Goal: Task Accomplishment & Management: Manage account settings

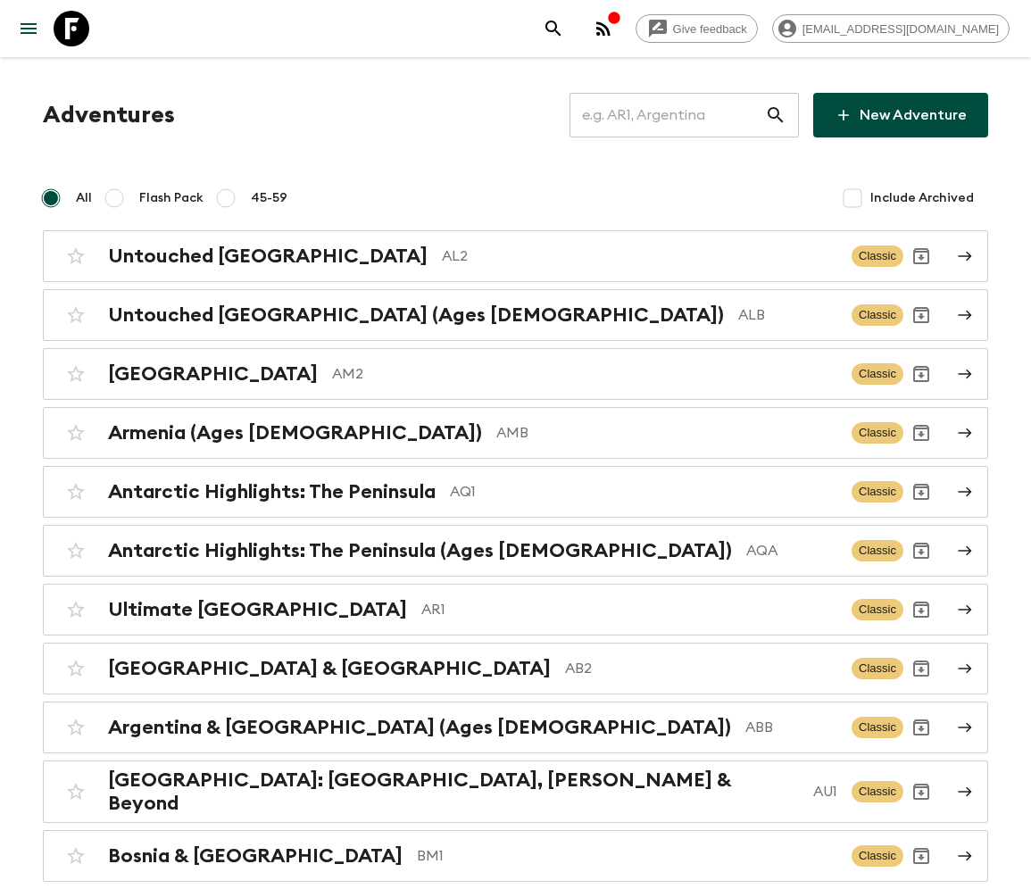
click at [678, 115] on input "text" at bounding box center [668, 115] width 196 height 50
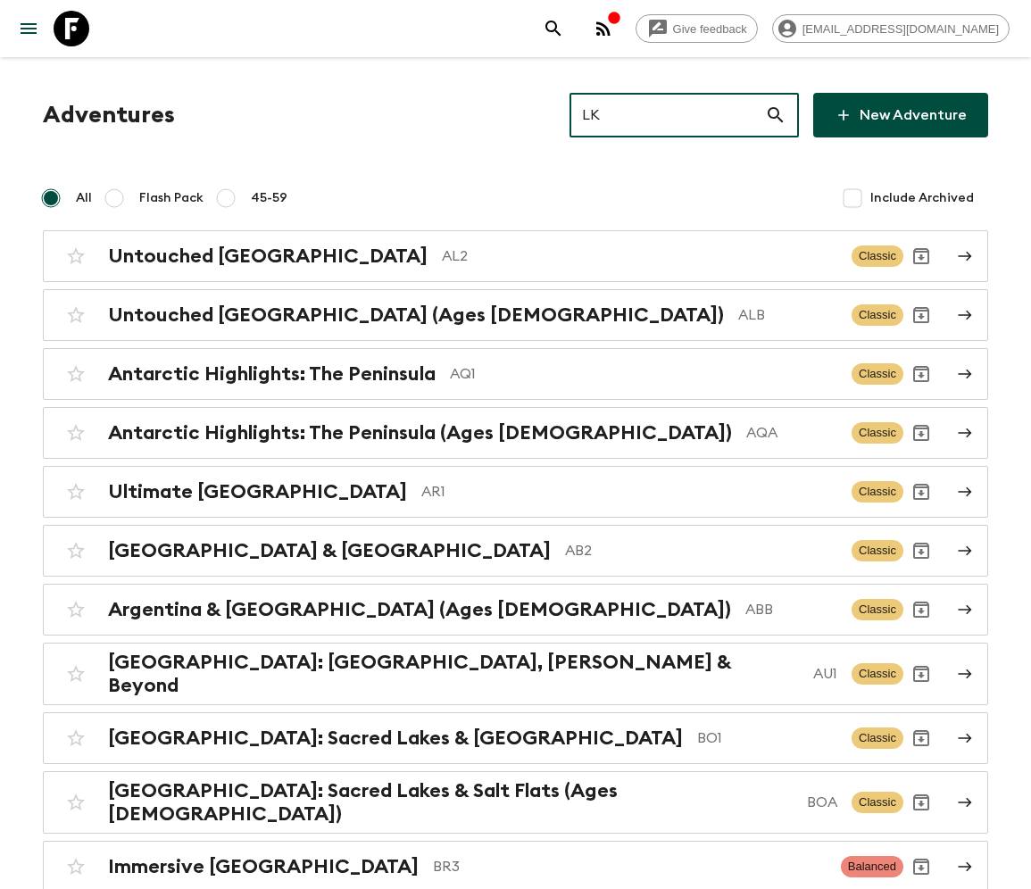
type input "LK1"
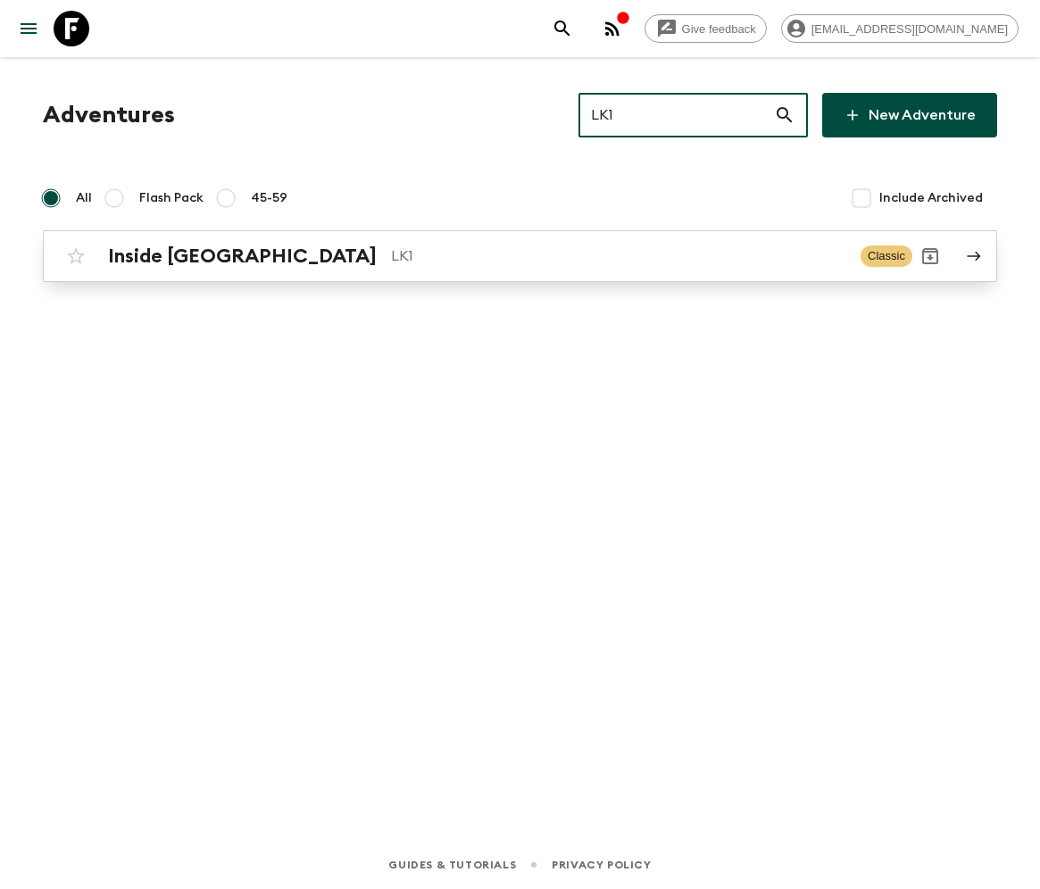
click at [179, 255] on h2 "Inside [GEOGRAPHIC_DATA]" at bounding box center [242, 256] width 269 height 23
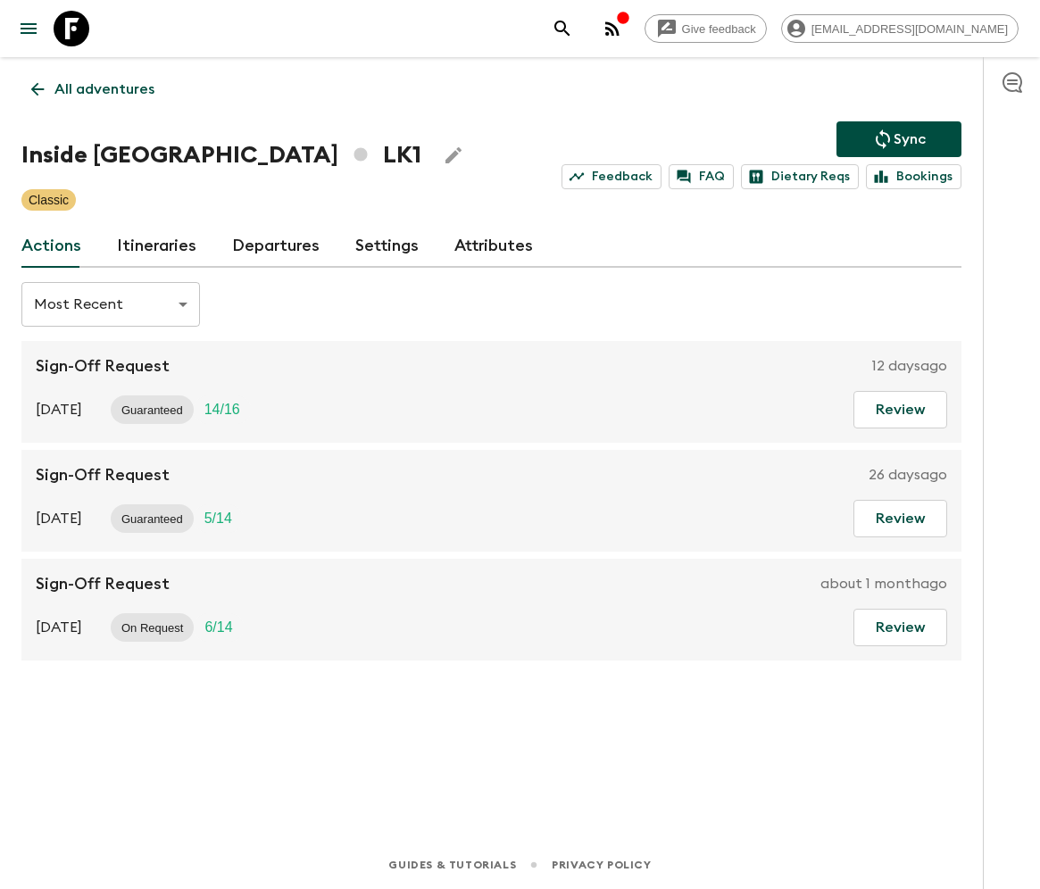
click at [271, 245] on link "Departures" at bounding box center [275, 246] width 87 height 43
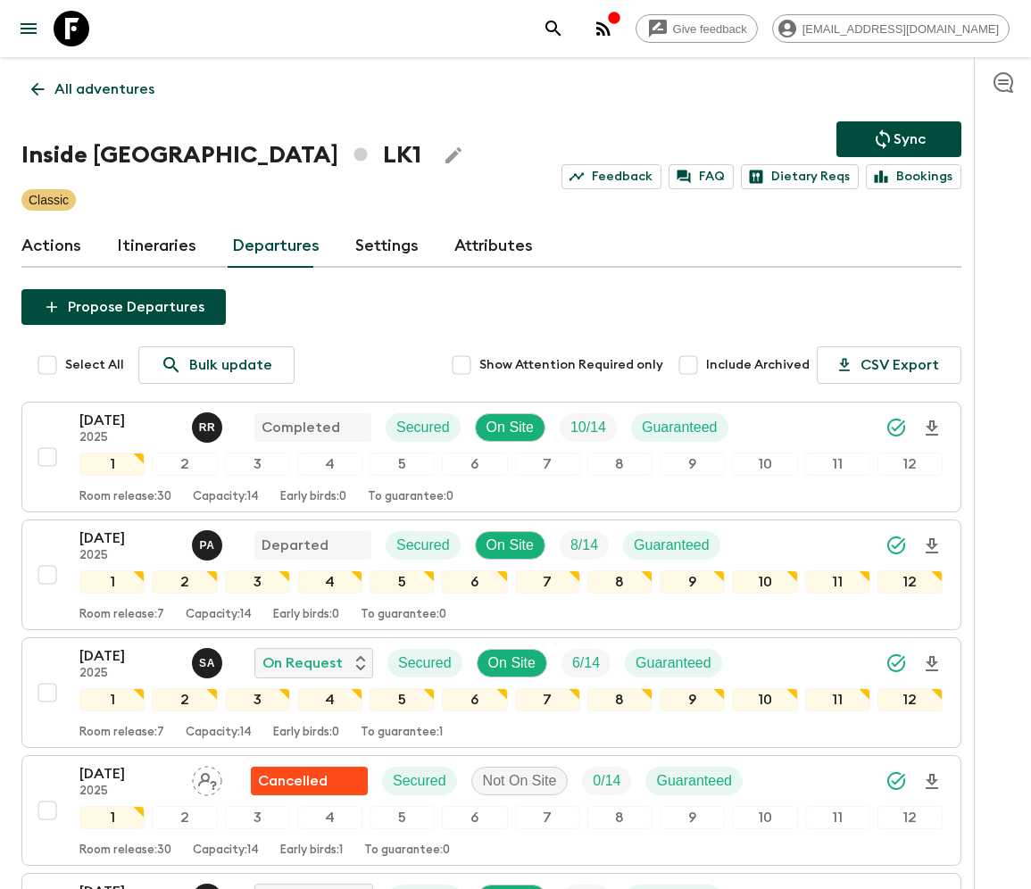
scroll to position [1371, 0]
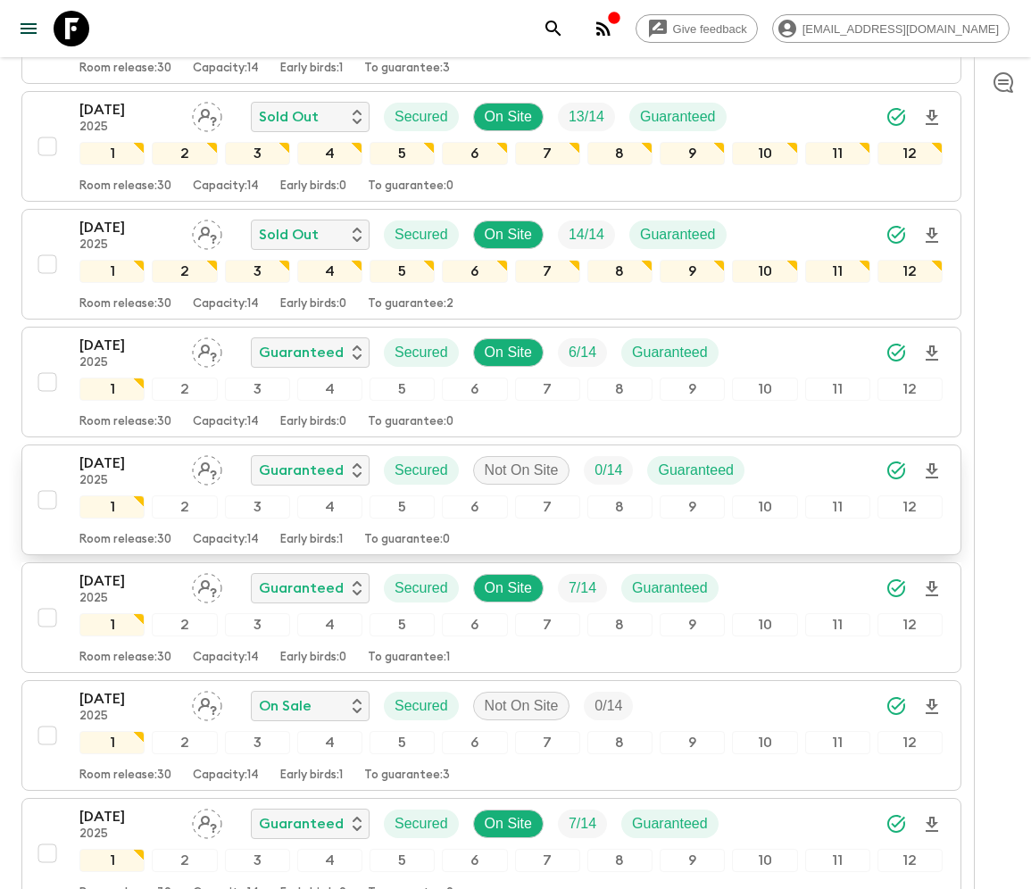
click at [46, 482] on input "checkbox" at bounding box center [47, 500] width 36 height 36
checkbox input "true"
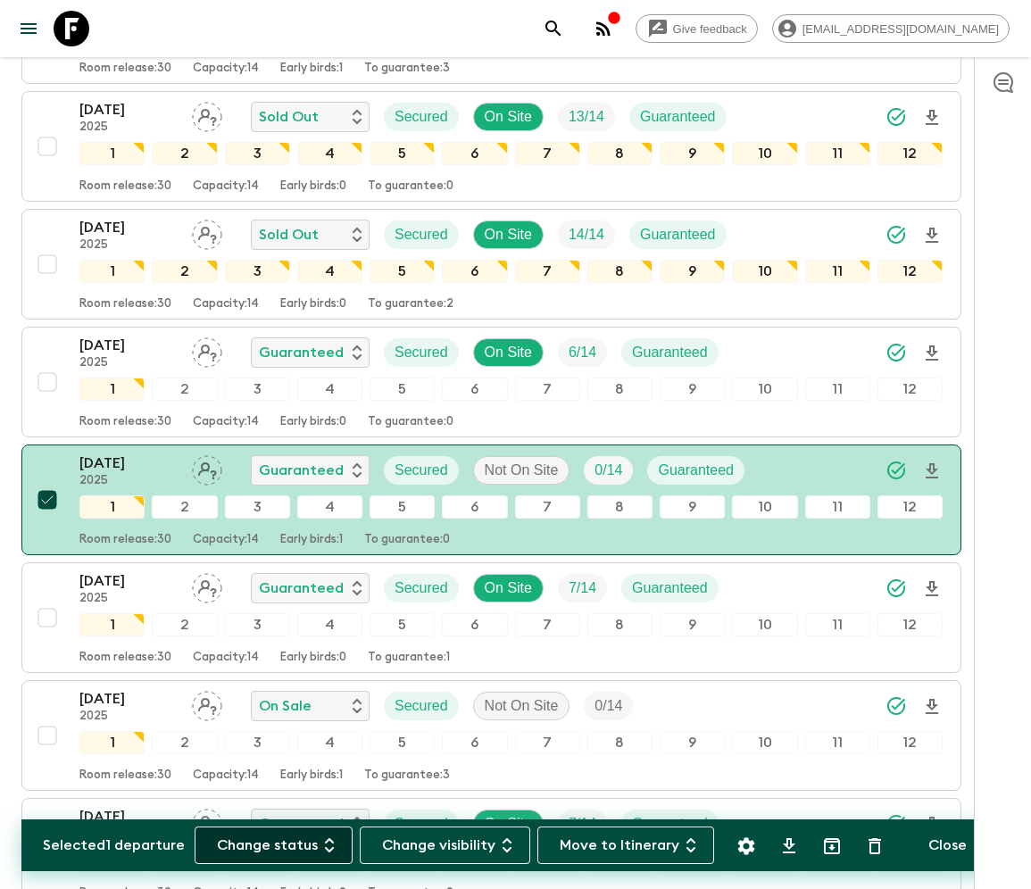
click at [284, 845] on button "Change status" at bounding box center [274, 845] width 158 height 37
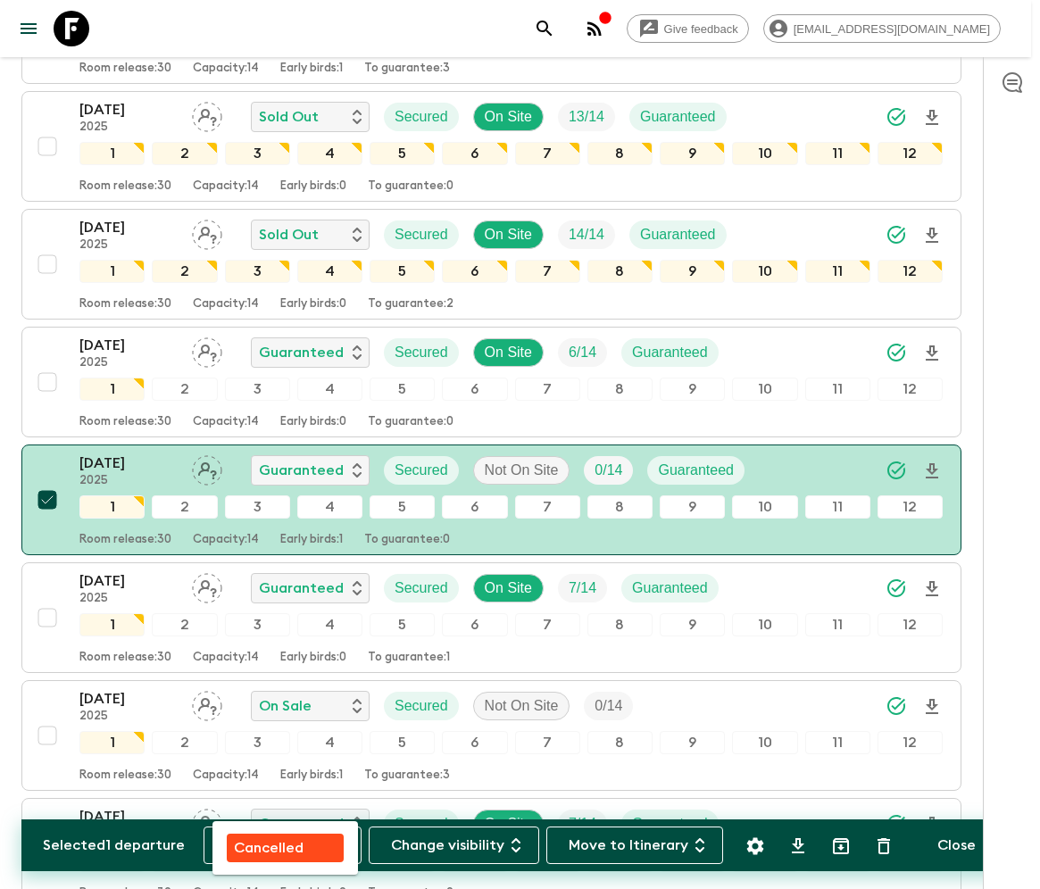
click at [285, 845] on p "Cancelled" at bounding box center [269, 847] width 70 height 21
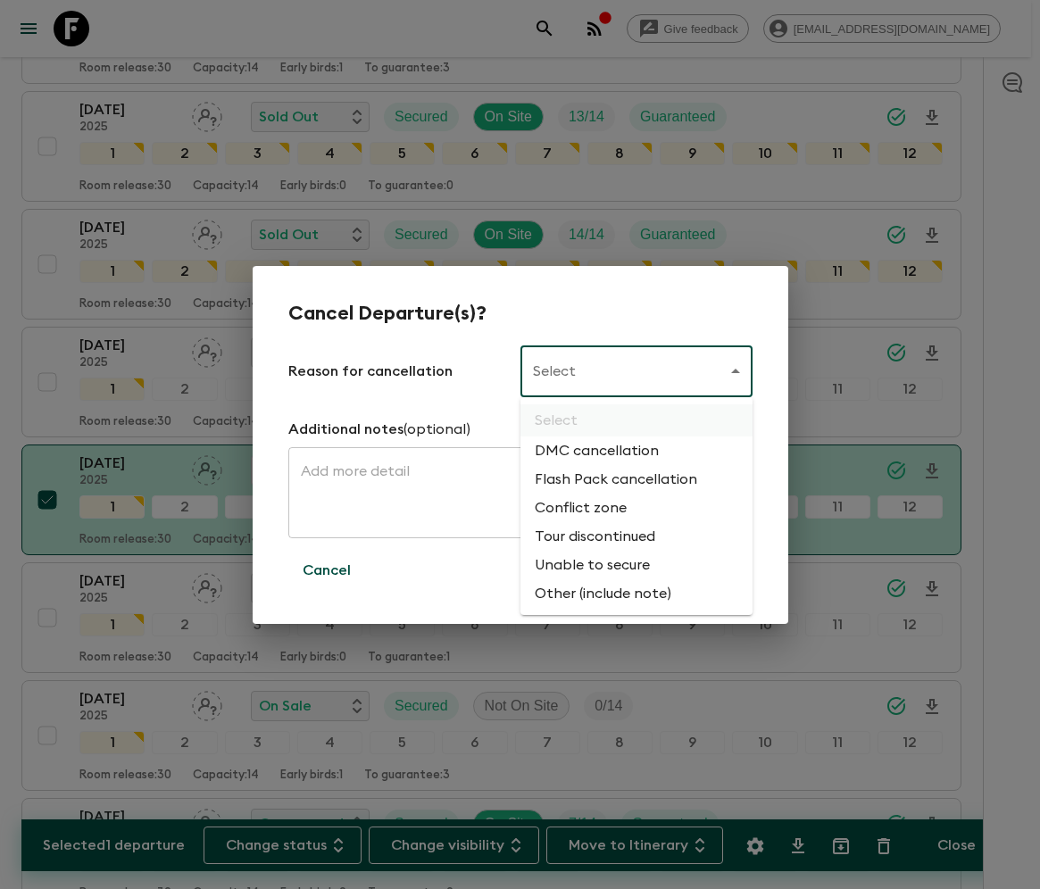
click at [612, 480] on li "Flash Pack cancellation" at bounding box center [636, 479] width 232 height 29
type input "FLASHPACK_CANCELLATION"
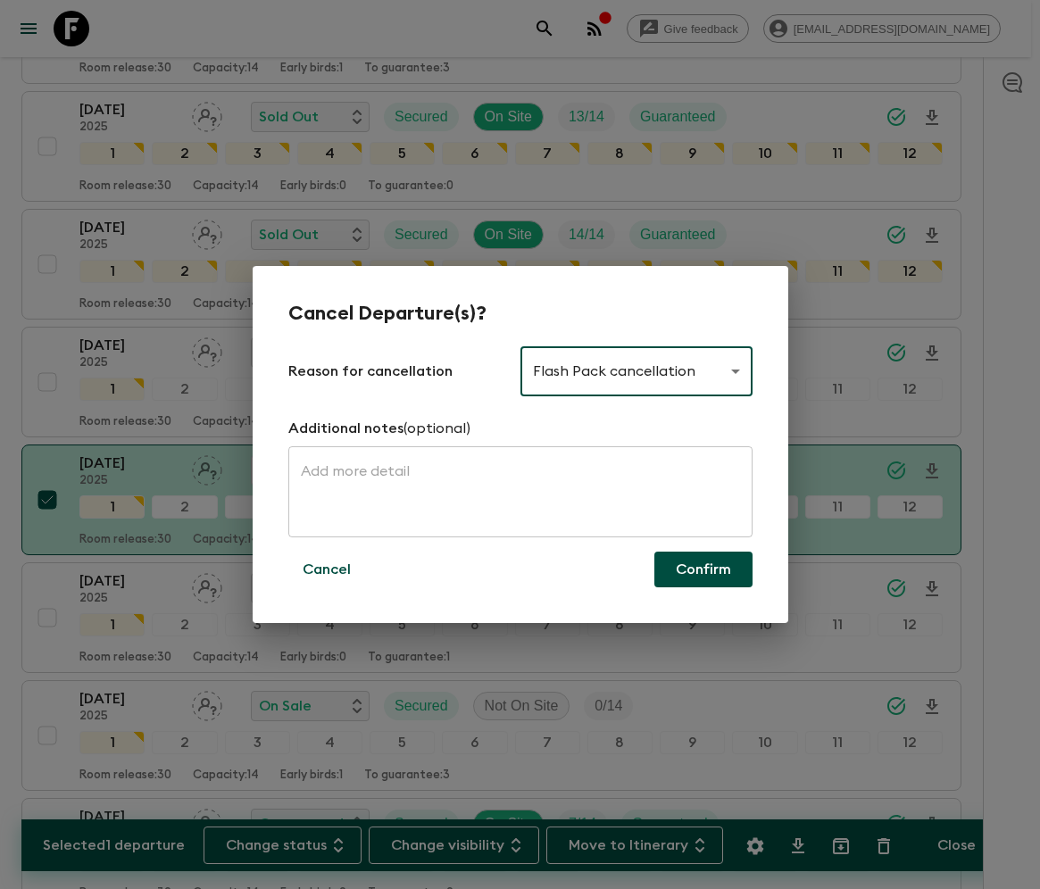
click at [703, 570] on button "Confirm" at bounding box center [703, 570] width 98 height 36
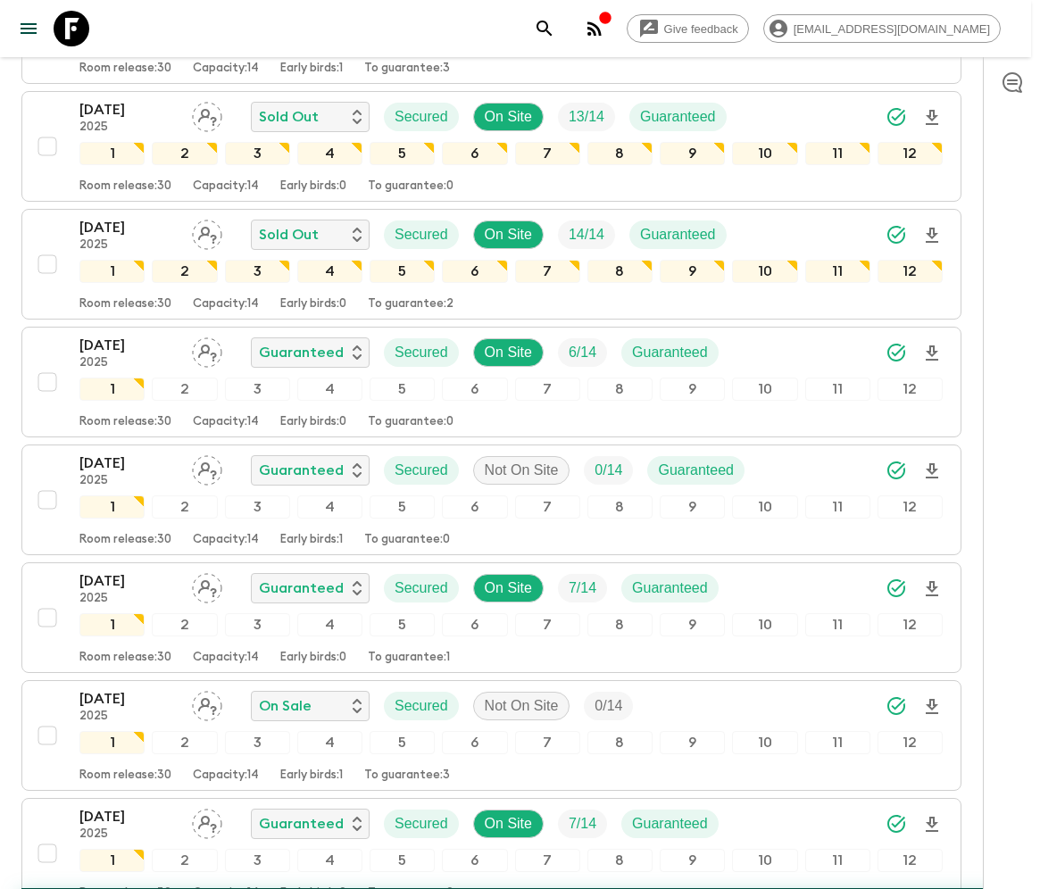
checkbox input "false"
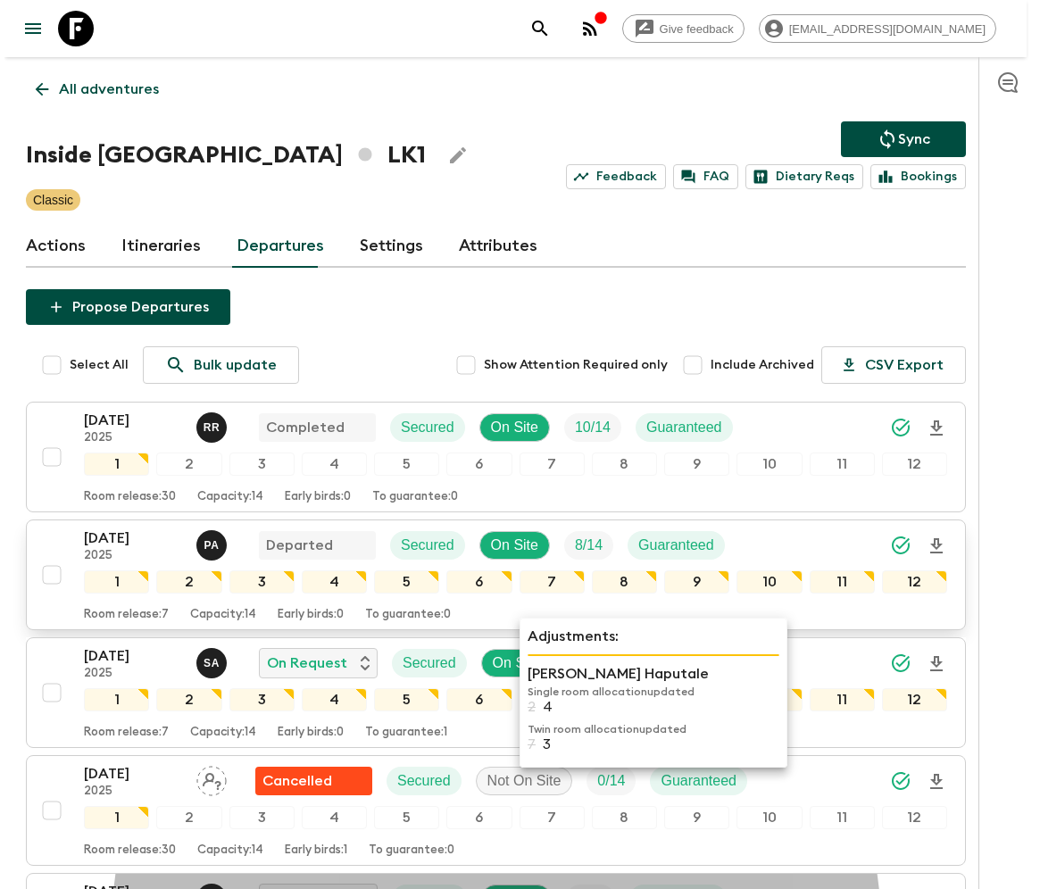
scroll to position [321, 0]
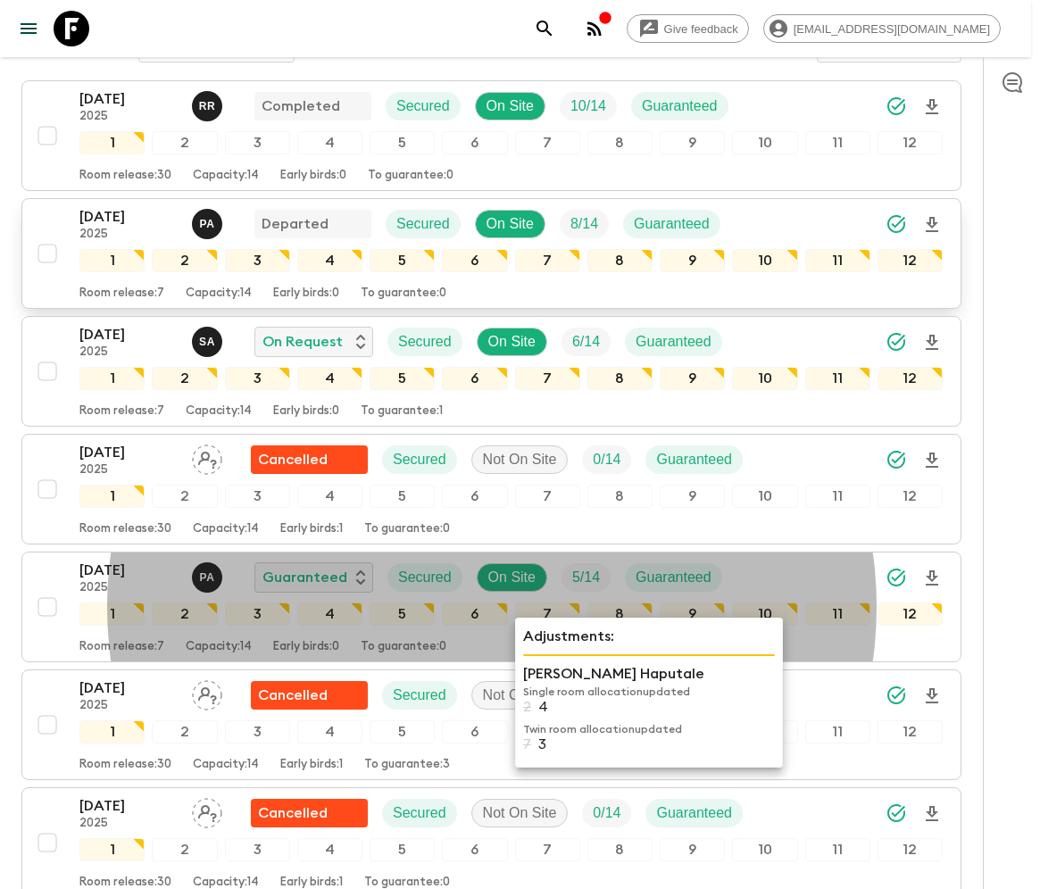
click at [254, 279] on div "Room release: 7 Capacity: 14 Early birds: 0 To guarantee: 0" at bounding box center [510, 289] width 863 height 21
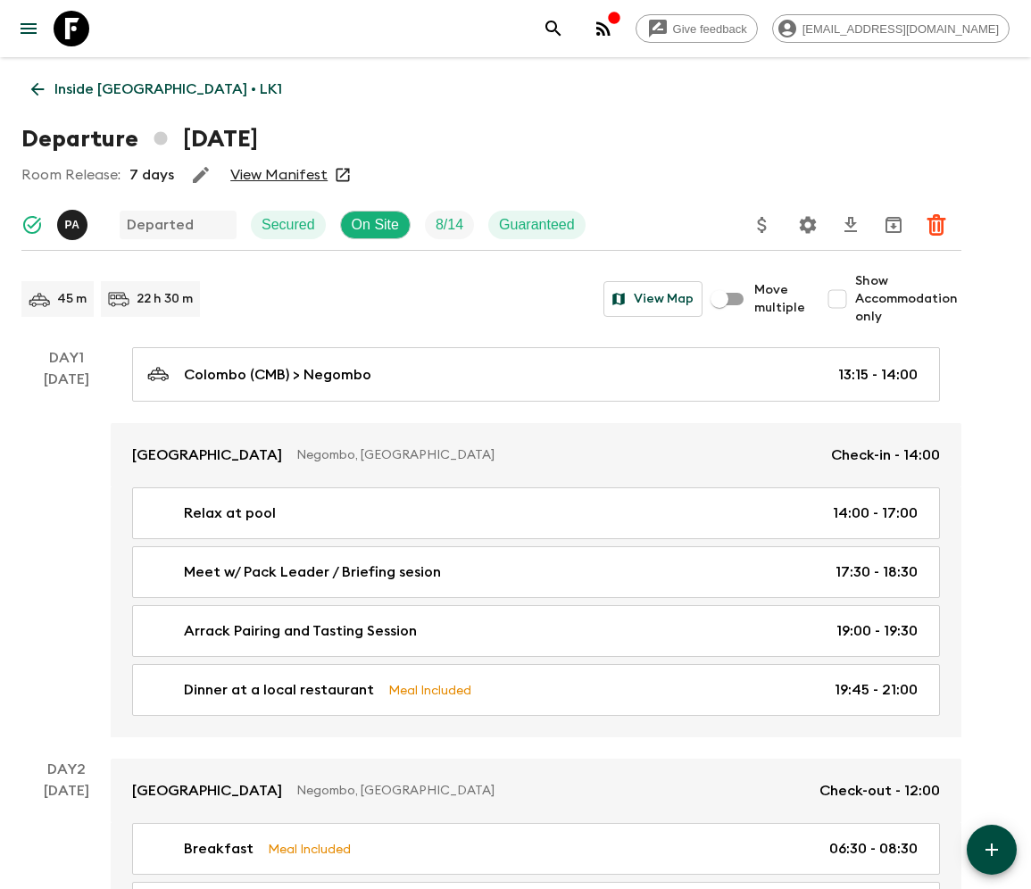
click at [38, 89] on icon at bounding box center [37, 89] width 13 height 13
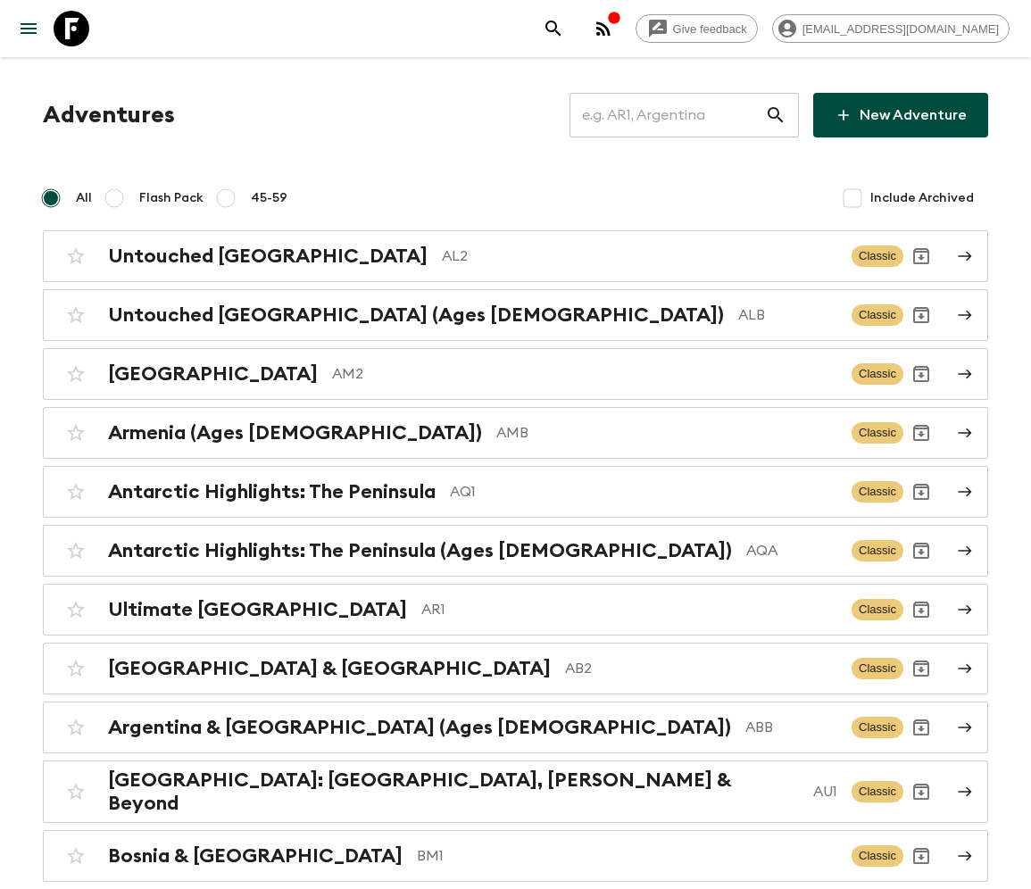
click at [678, 115] on input "text" at bounding box center [668, 115] width 196 height 50
type input "IS1"
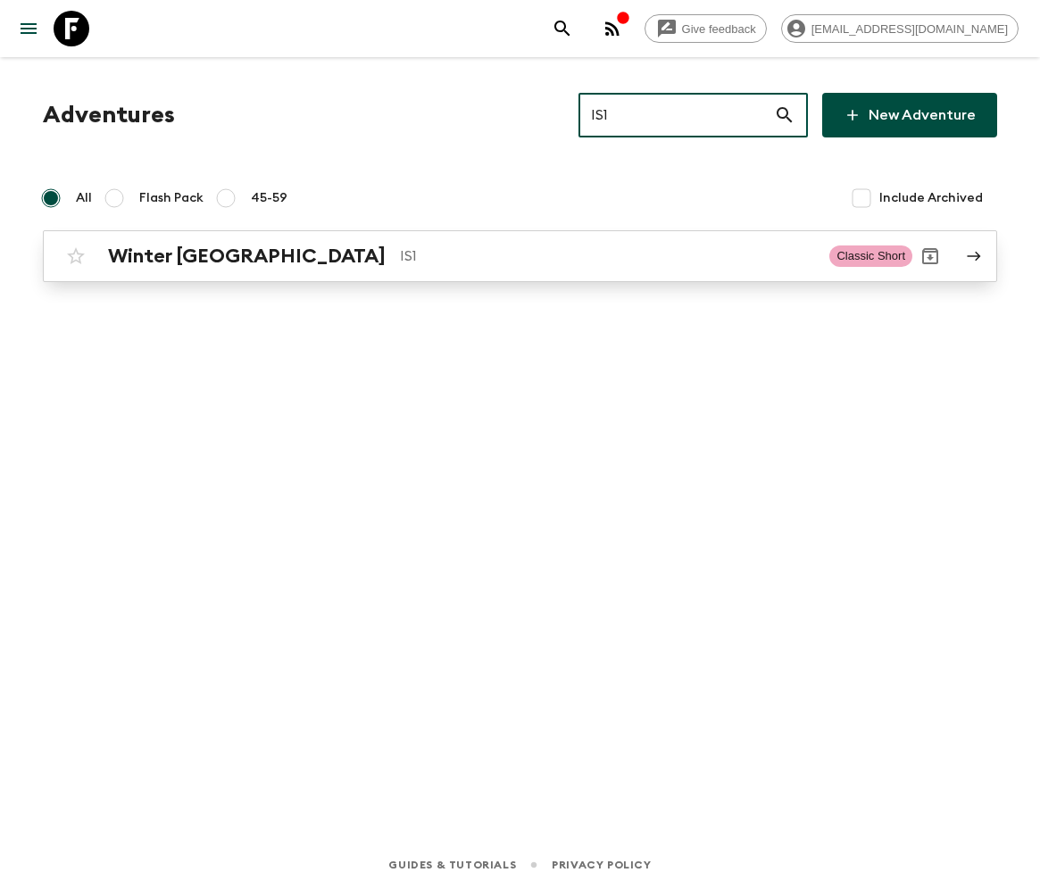
click at [175, 255] on h2 "Winter [GEOGRAPHIC_DATA]" at bounding box center [247, 256] width 278 height 23
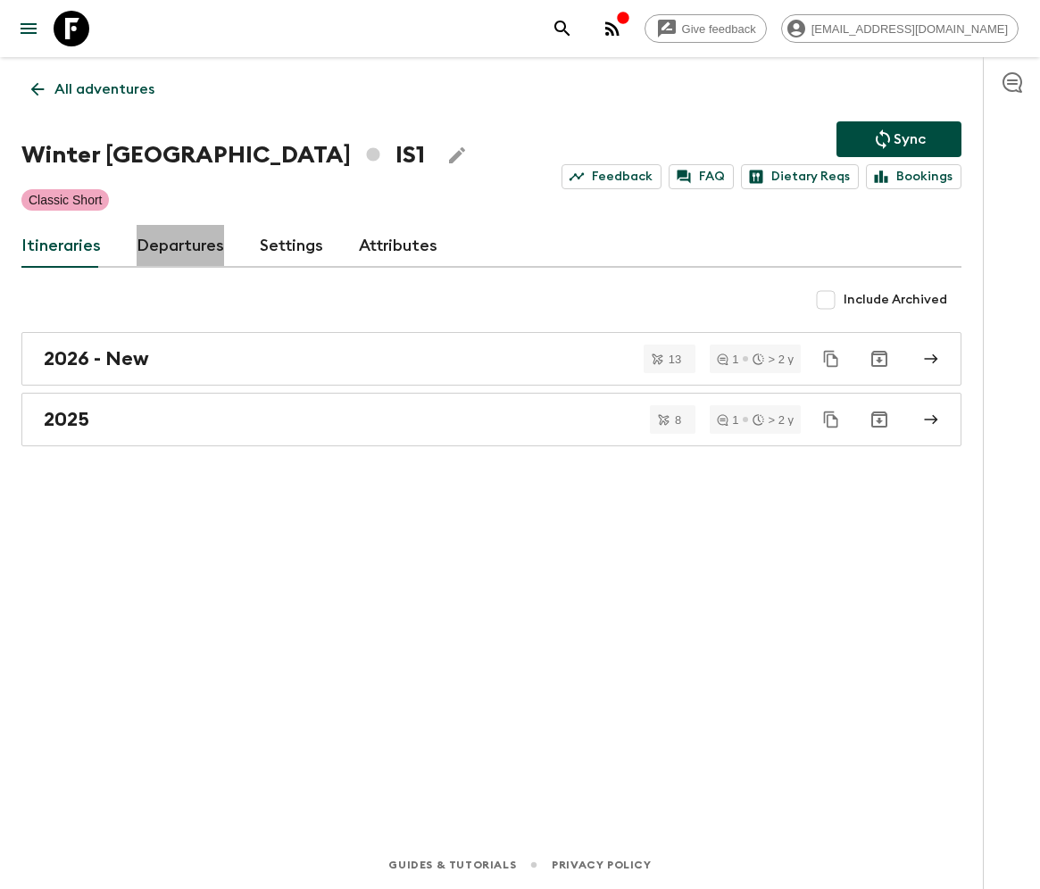
click at [177, 245] on link "Departures" at bounding box center [180, 246] width 87 height 43
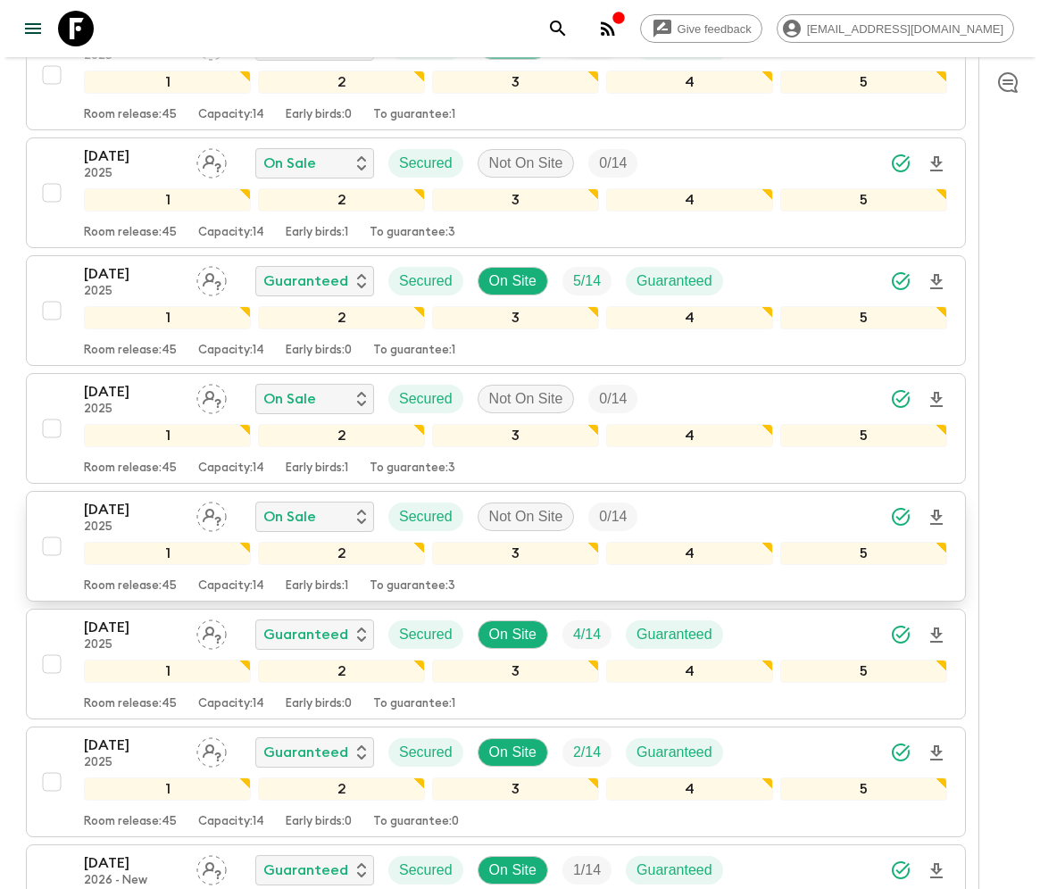
scroll to position [2098, 0]
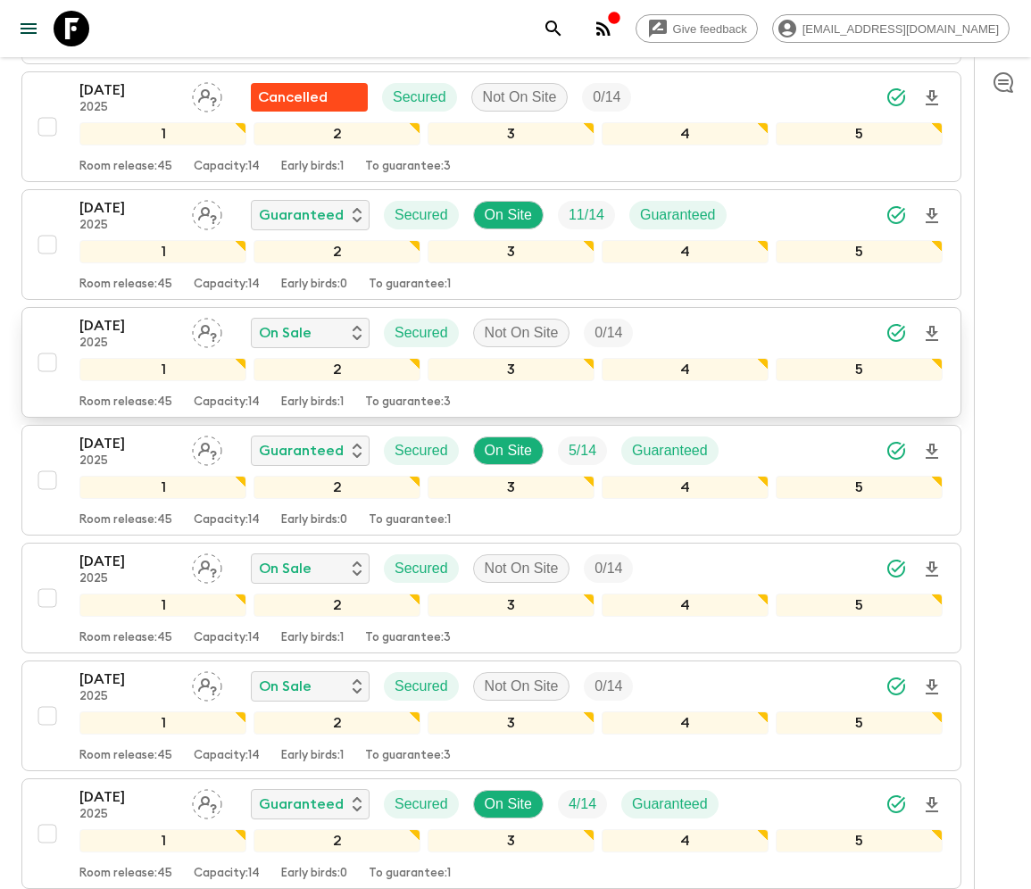
click at [46, 345] on input "checkbox" at bounding box center [47, 363] width 36 height 36
checkbox input "true"
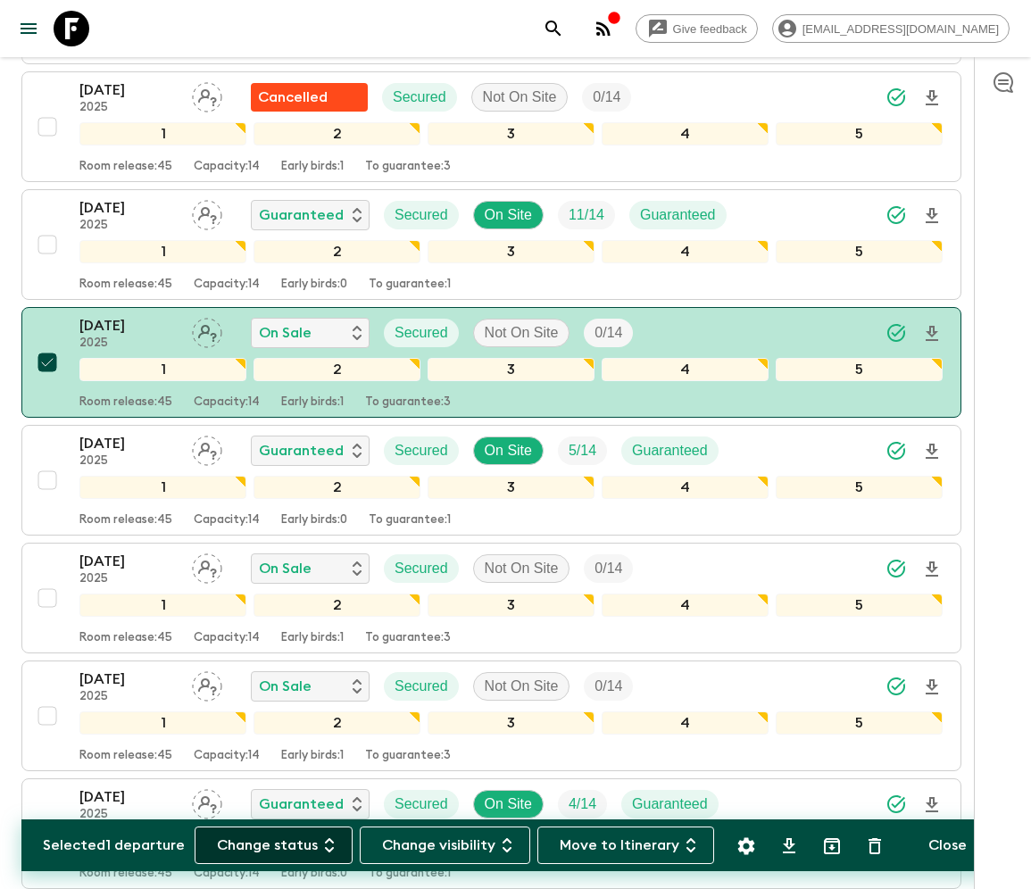
click at [284, 845] on button "Change status" at bounding box center [274, 845] width 158 height 37
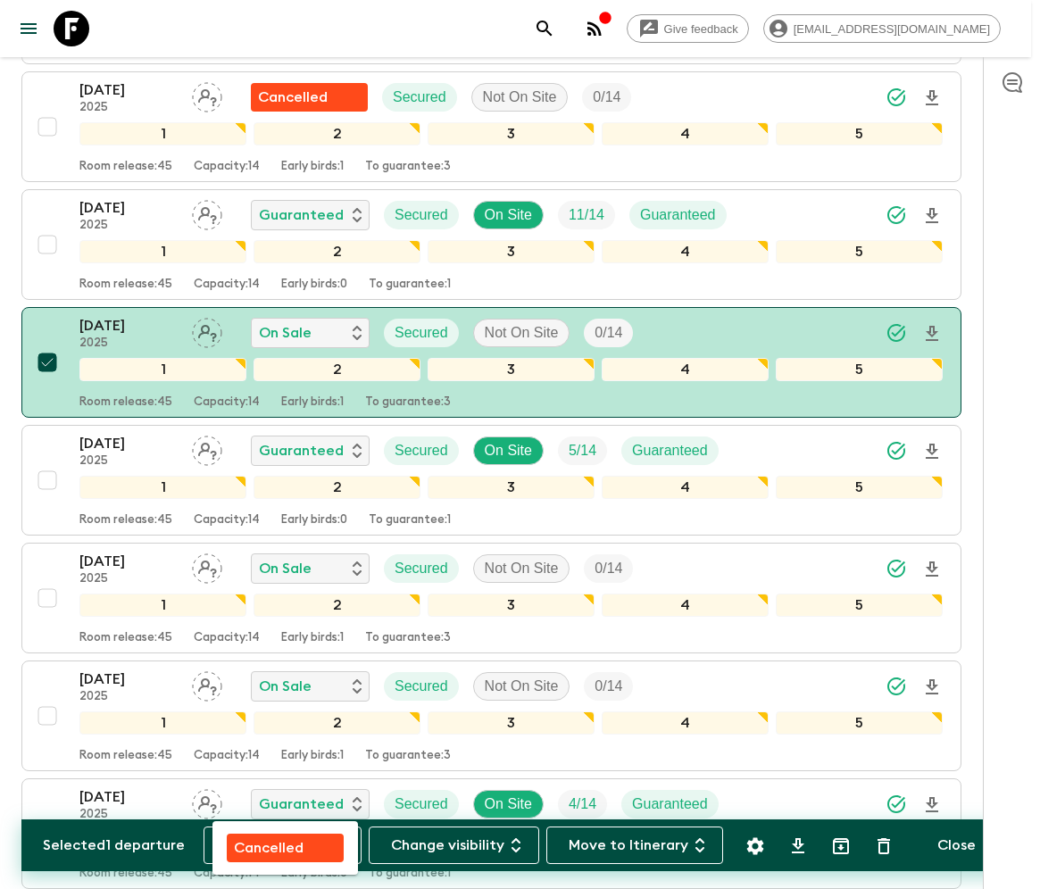
click at [284, 845] on p "Cancelled" at bounding box center [269, 847] width 70 height 21
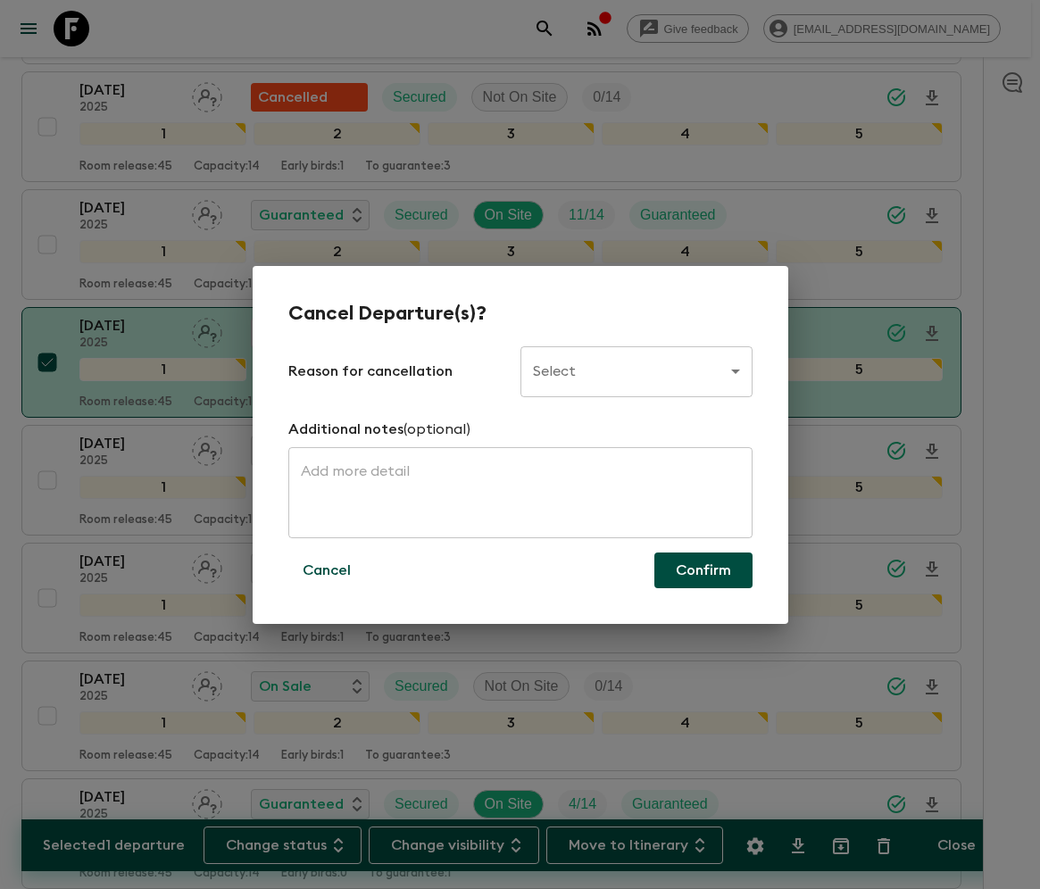
click at [634, 370] on body "Give feedback ellie.b@flashpack.com All adventures Winter Iceland IS1 Sync Feed…" at bounding box center [520, 301] width 1040 height 4799
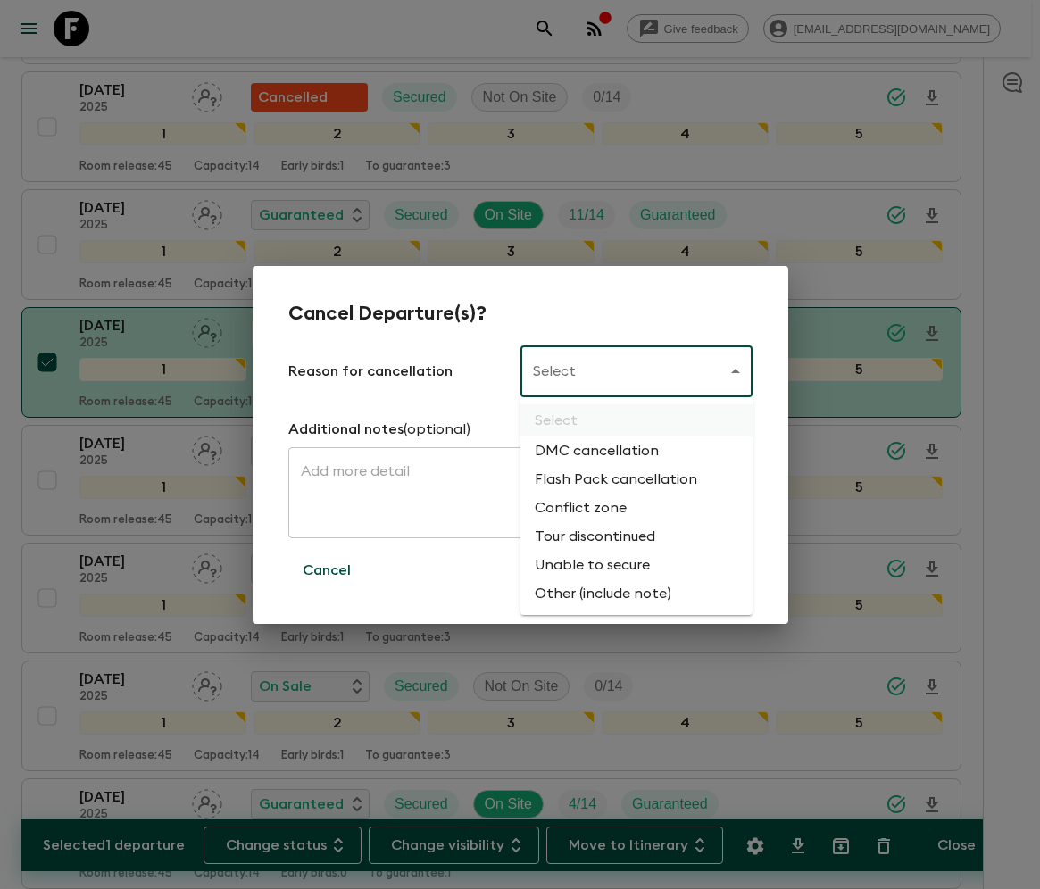
click at [612, 480] on li "Flash Pack cancellation" at bounding box center [636, 479] width 232 height 29
type input "FLASHPACK_CANCELLATION"
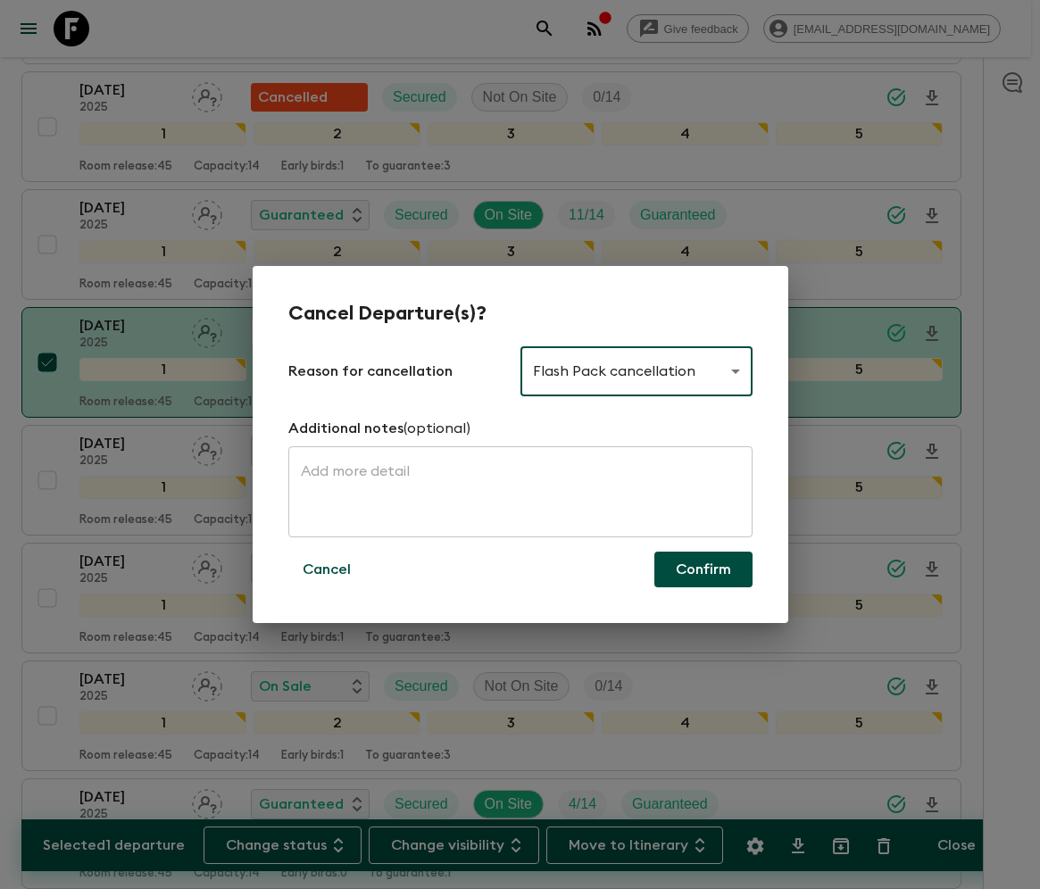
click at [703, 570] on button "Confirm" at bounding box center [703, 570] width 98 height 36
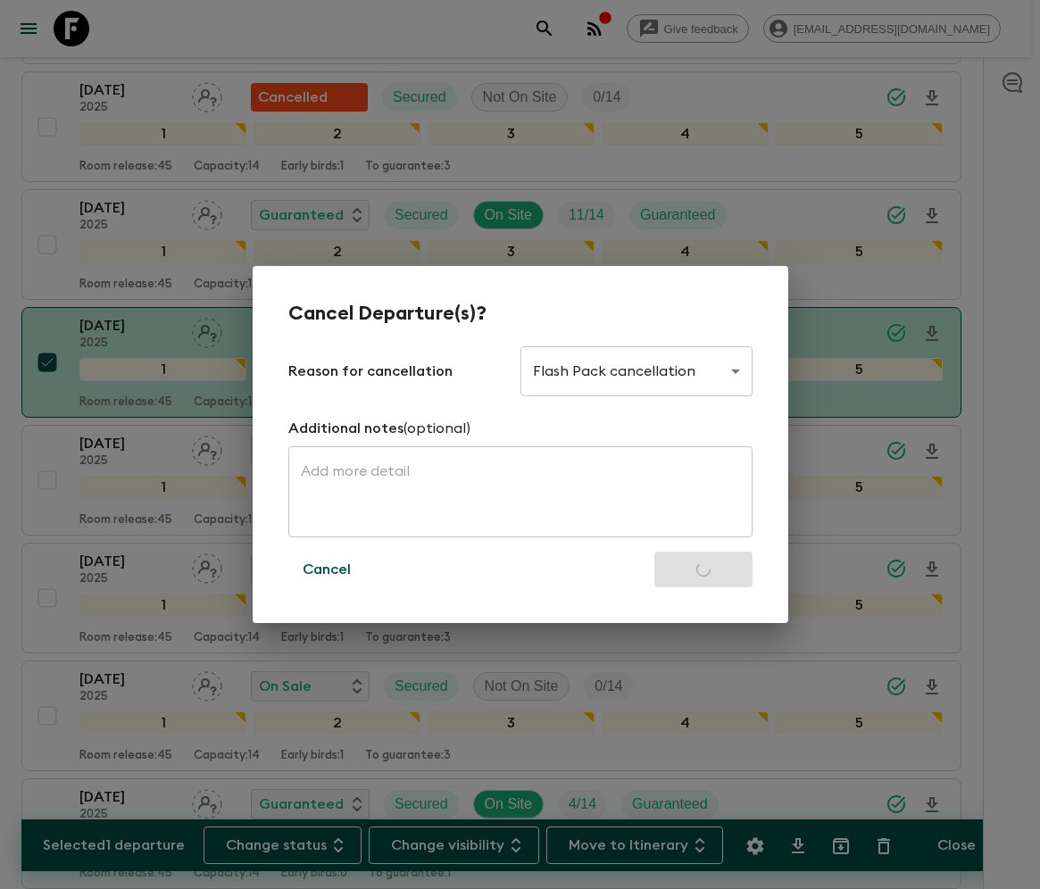
checkbox input "false"
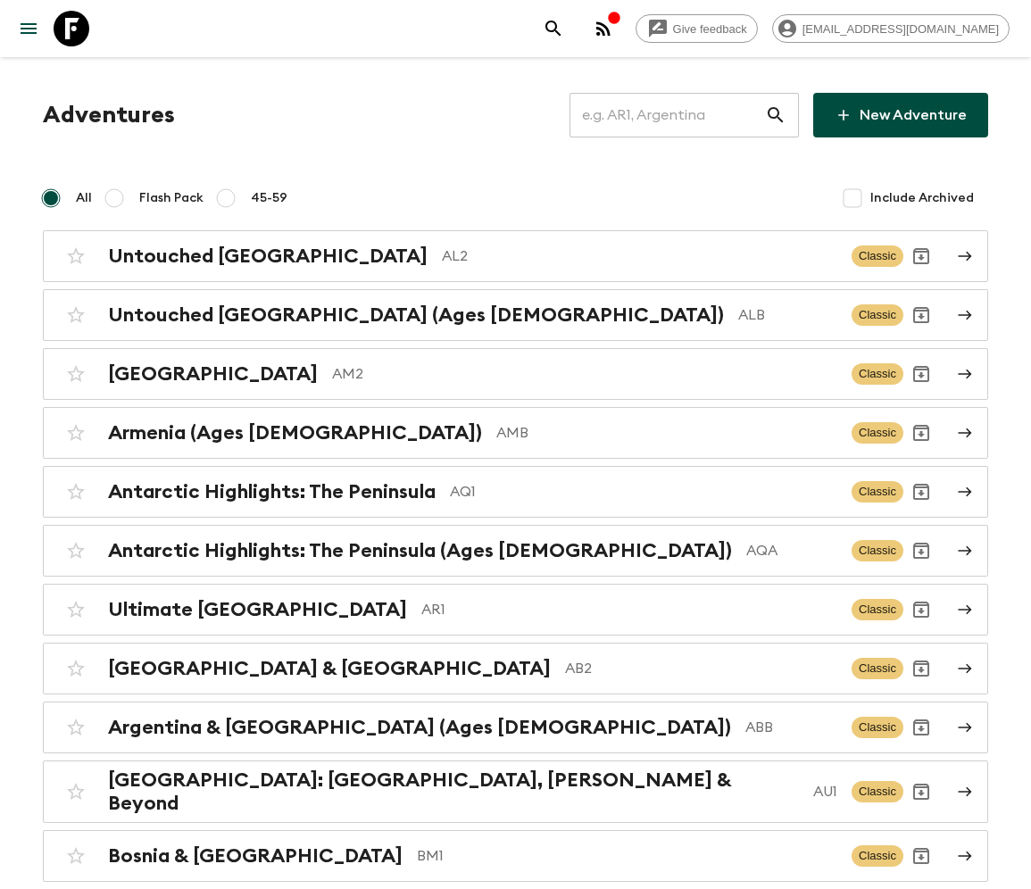
click at [678, 115] on input "text" at bounding box center [668, 115] width 196 height 50
type input "ID1"
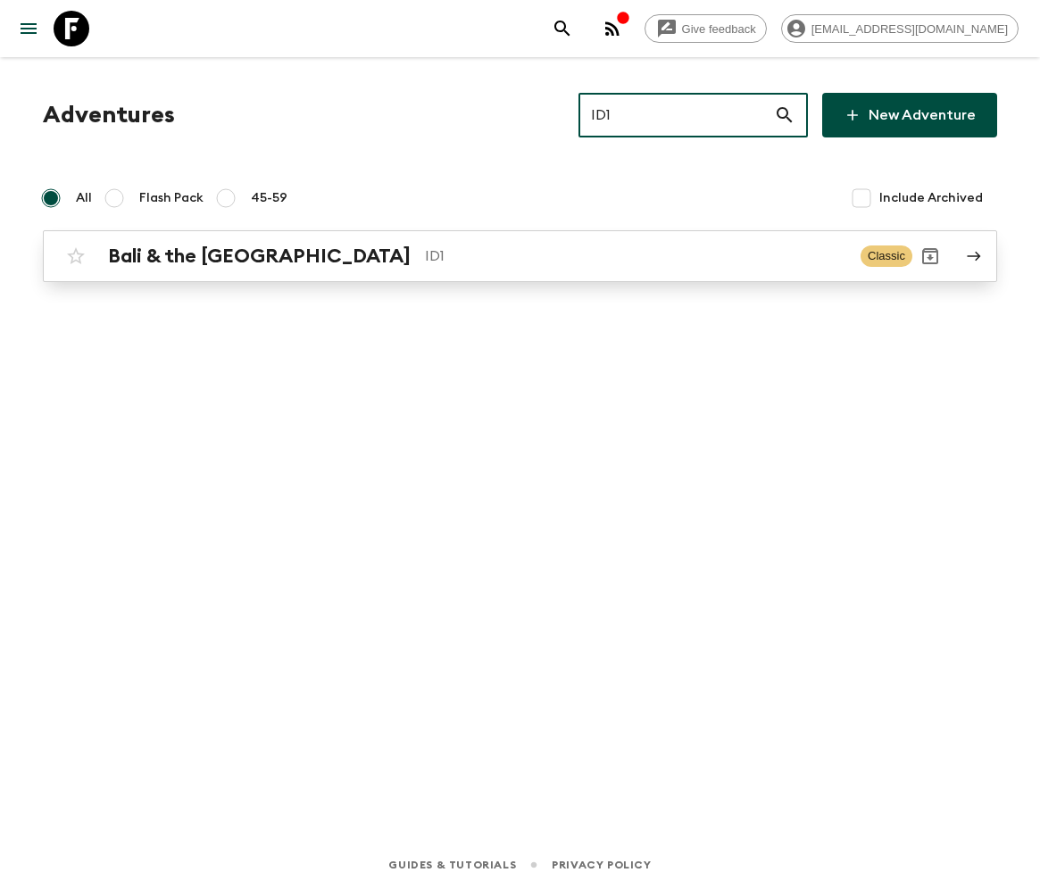
click at [204, 255] on h2 "Bali & the [GEOGRAPHIC_DATA]" at bounding box center [259, 256] width 303 height 23
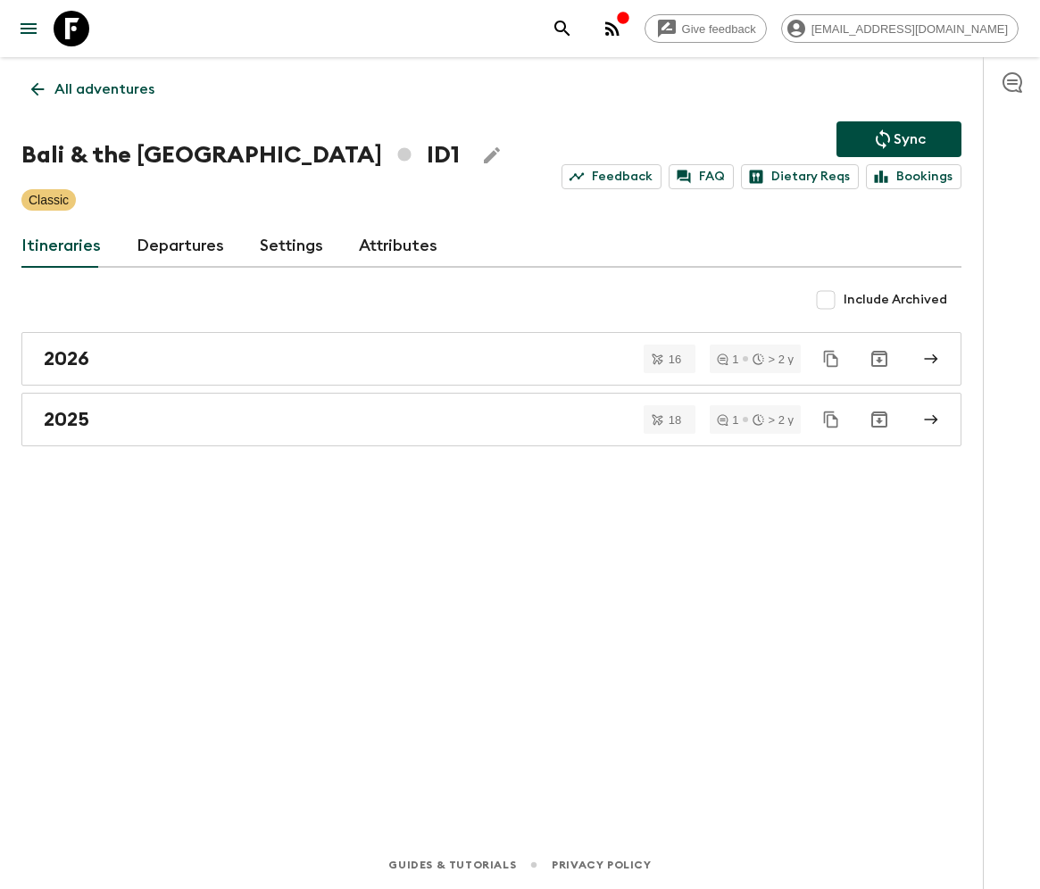
click at [177, 245] on link "Departures" at bounding box center [180, 246] width 87 height 43
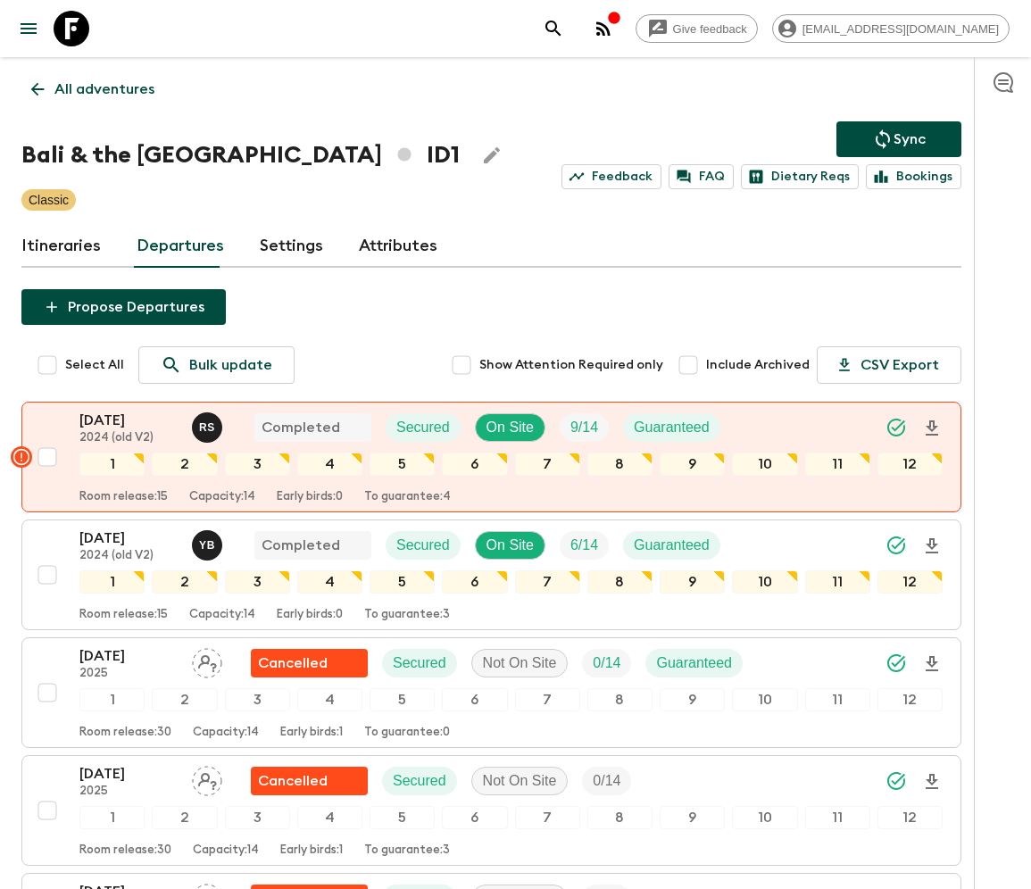
scroll to position [1371, 0]
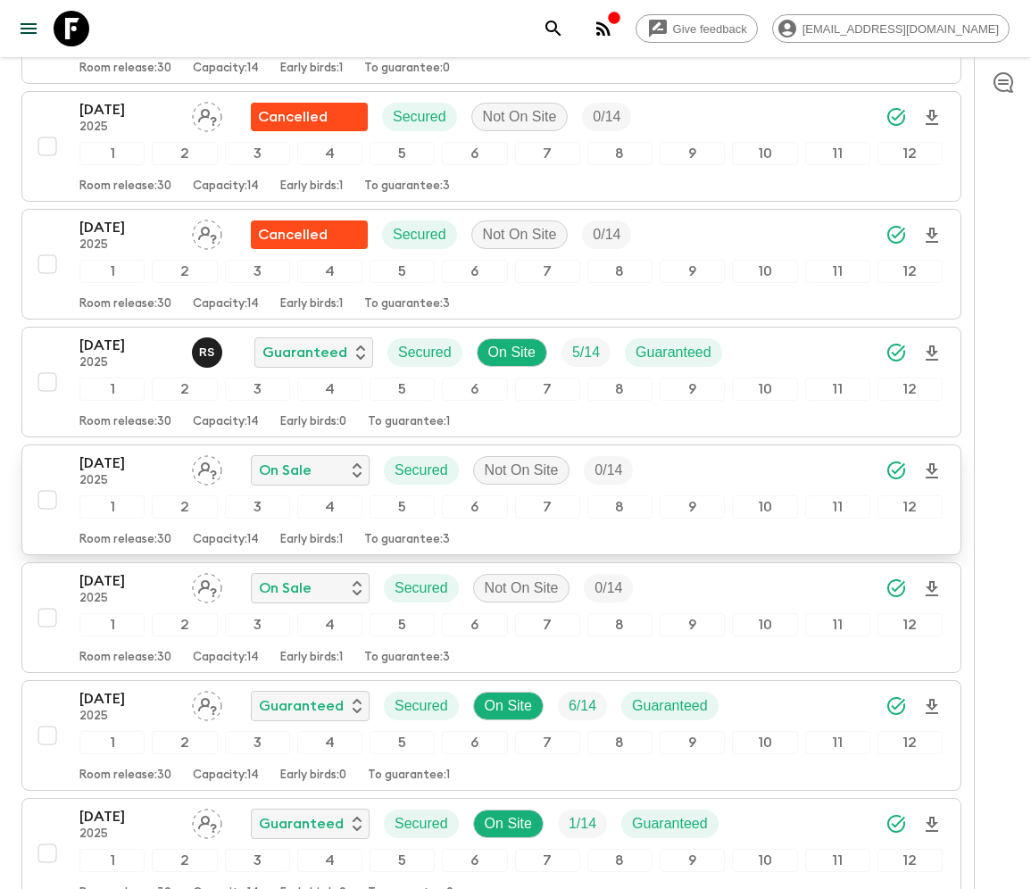
click at [45, 487] on input "checkbox" at bounding box center [47, 500] width 36 height 36
checkbox input "true"
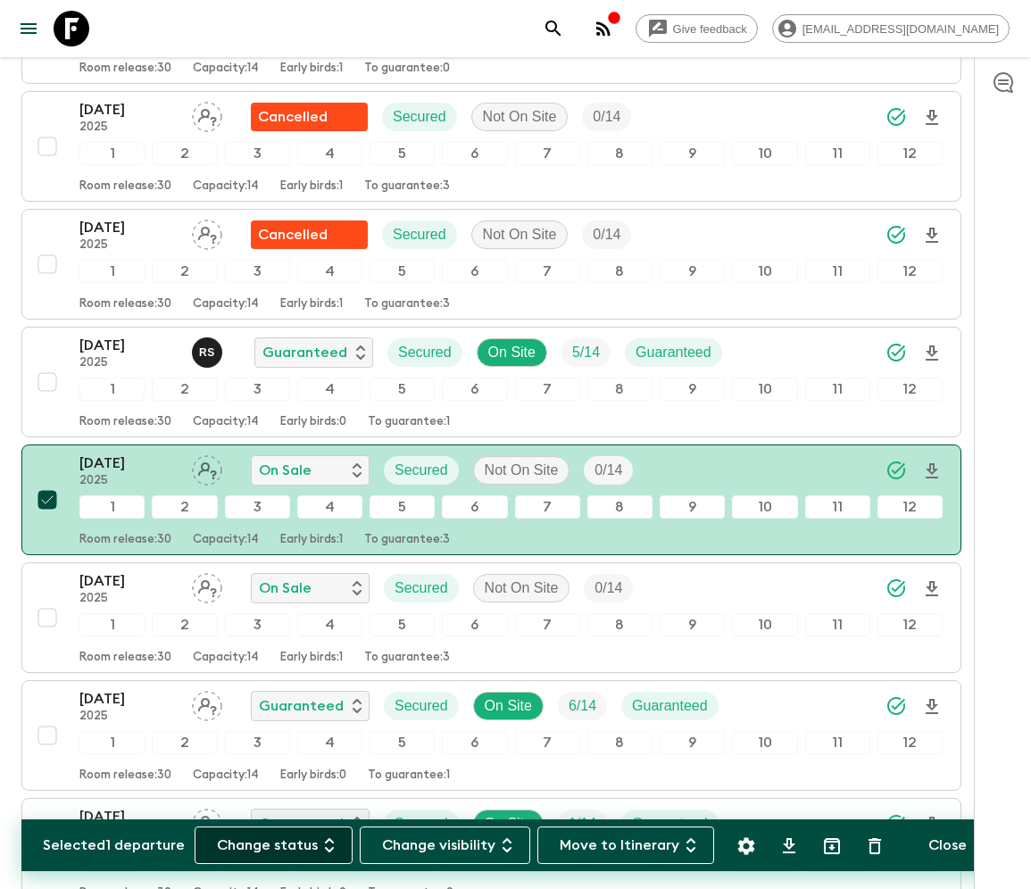
click at [284, 845] on button "Change status" at bounding box center [274, 845] width 158 height 37
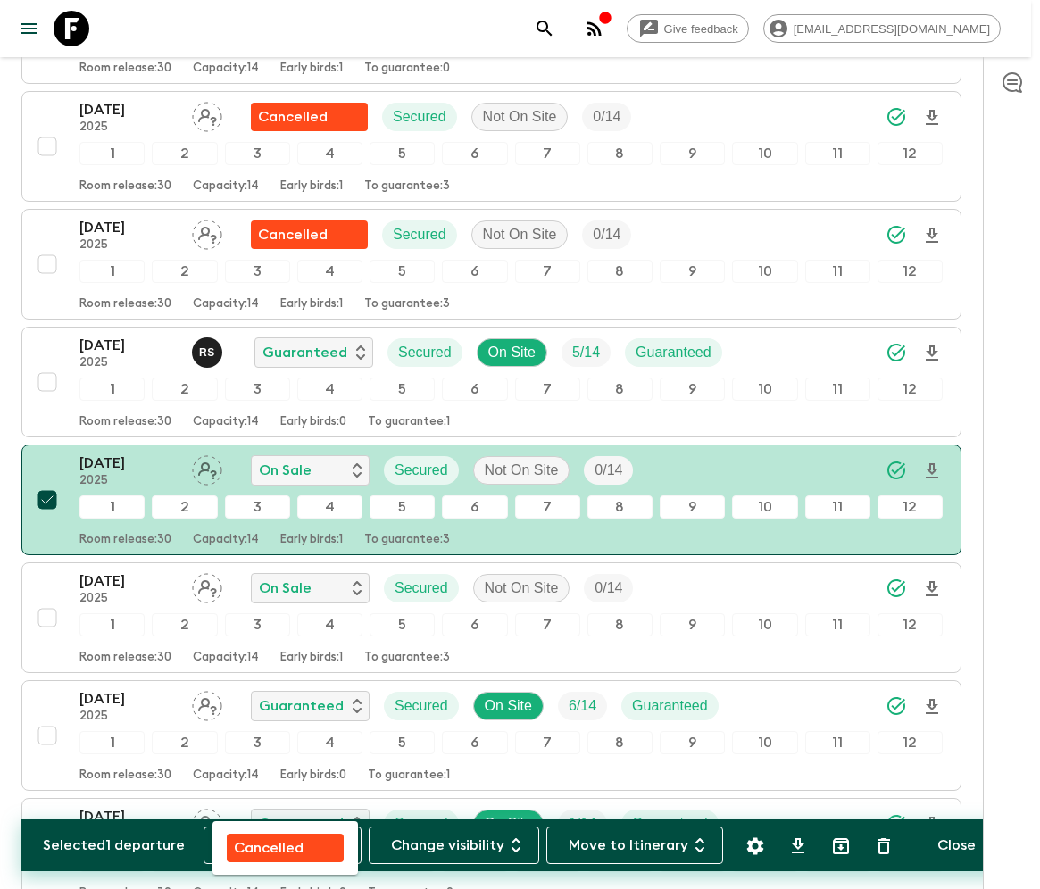
click at [285, 845] on p "Cancelled" at bounding box center [269, 847] width 70 height 21
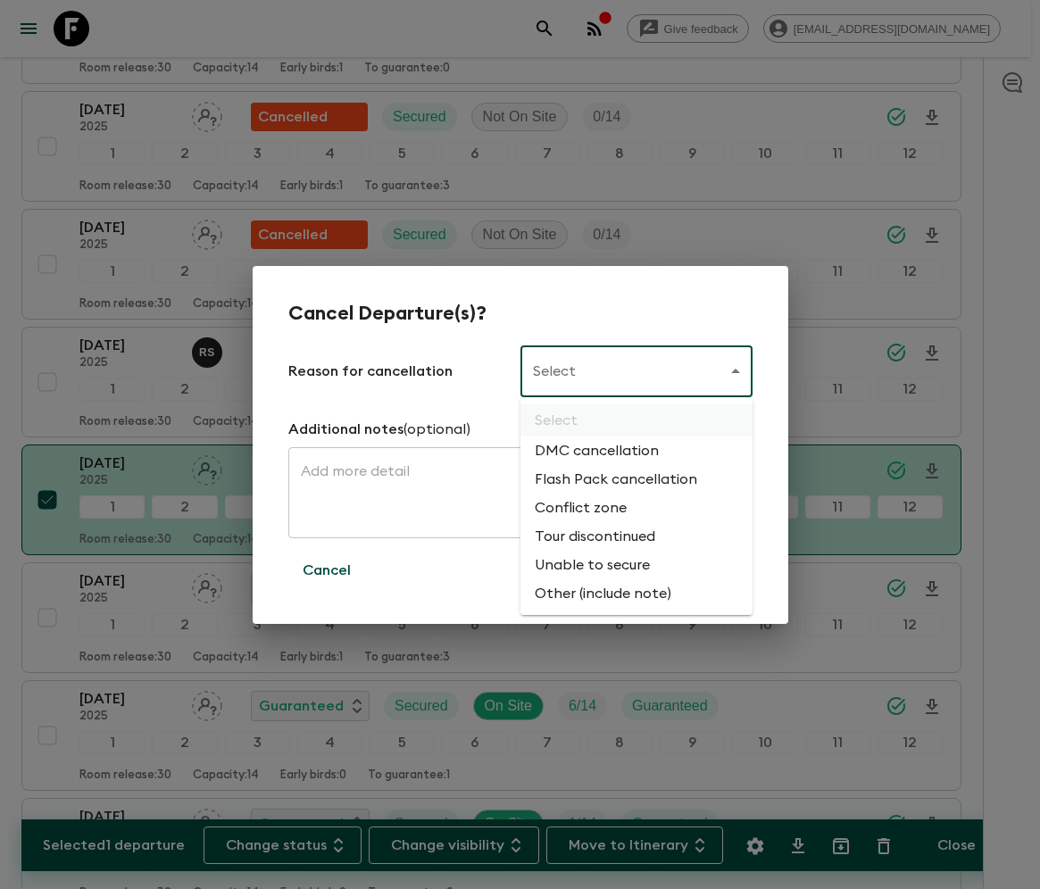
click at [612, 480] on li "Flash Pack cancellation" at bounding box center [636, 479] width 232 height 29
type input "FLASHPACK_CANCELLATION"
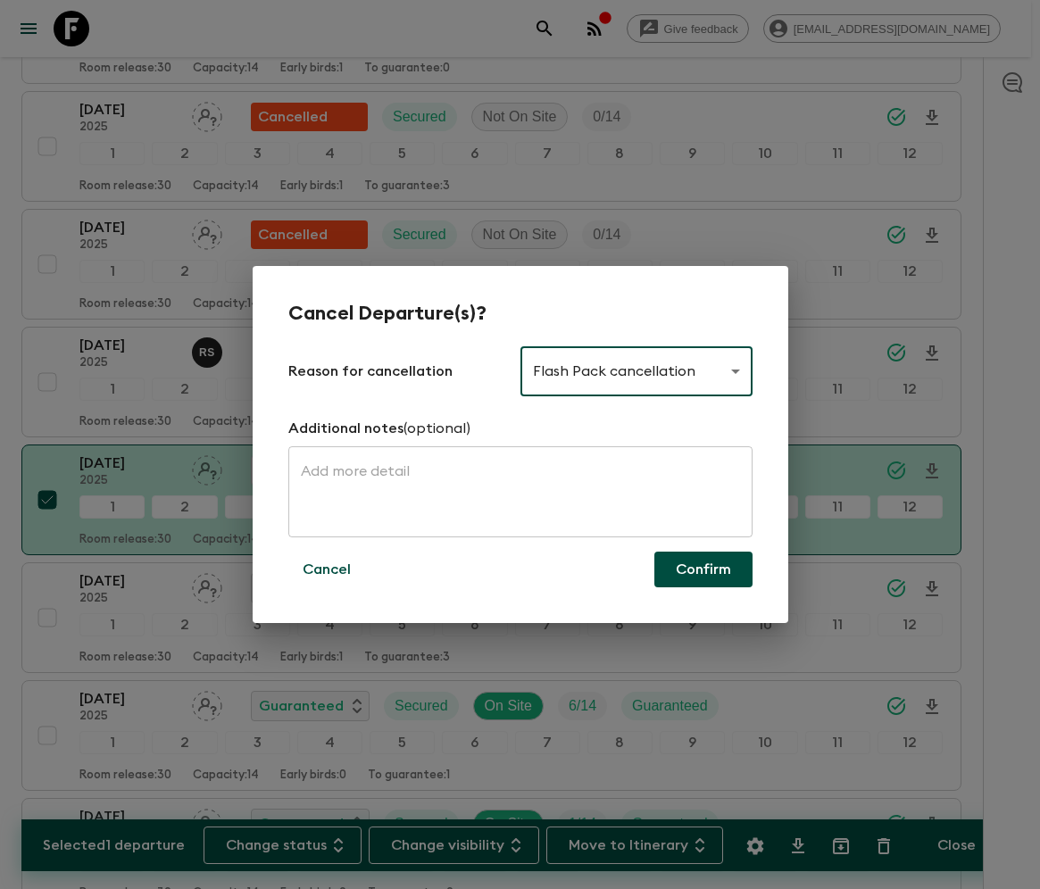
click at [702, 570] on button "Confirm" at bounding box center [703, 570] width 98 height 36
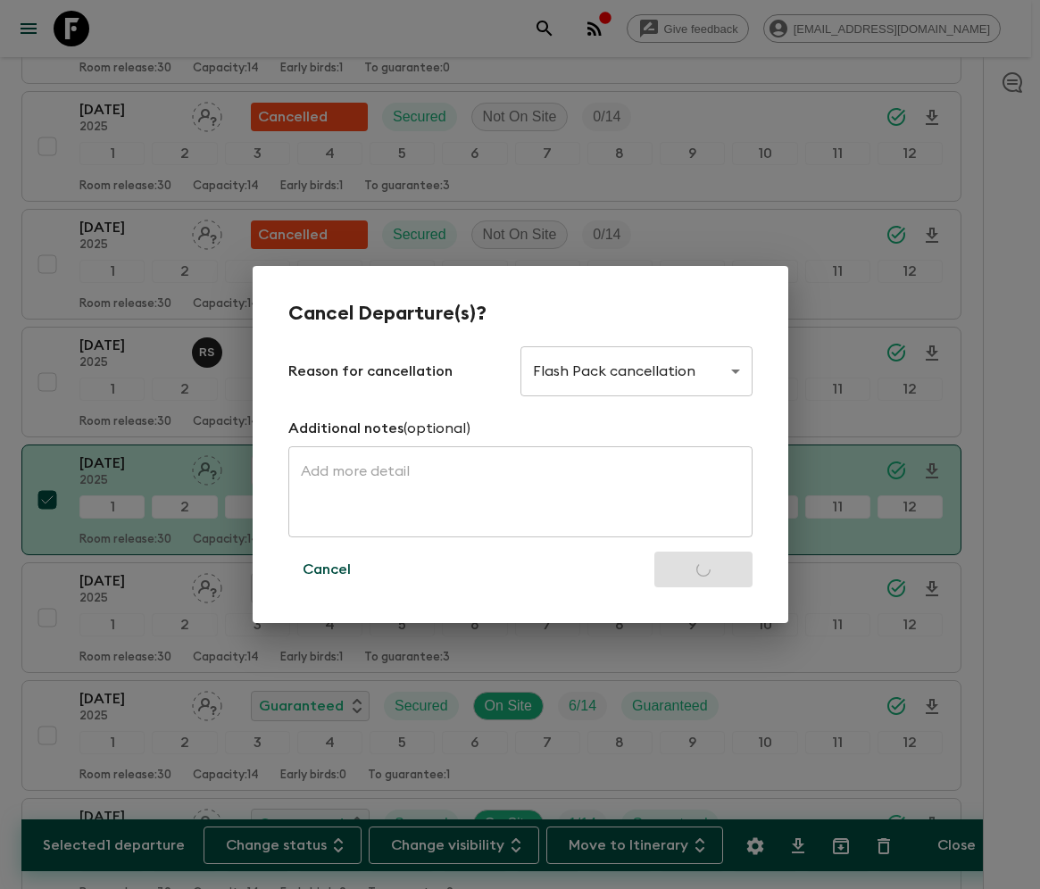
checkbox input "false"
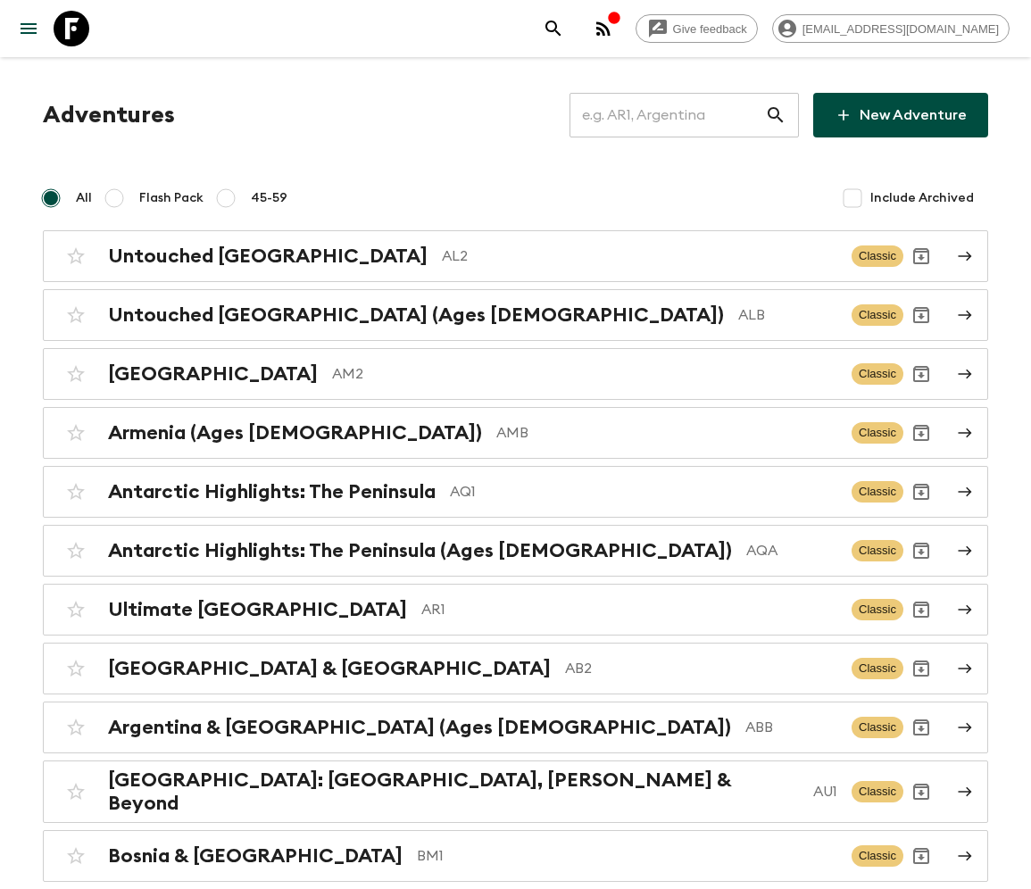
click at [675, 114] on input "text" at bounding box center [668, 115] width 196 height 50
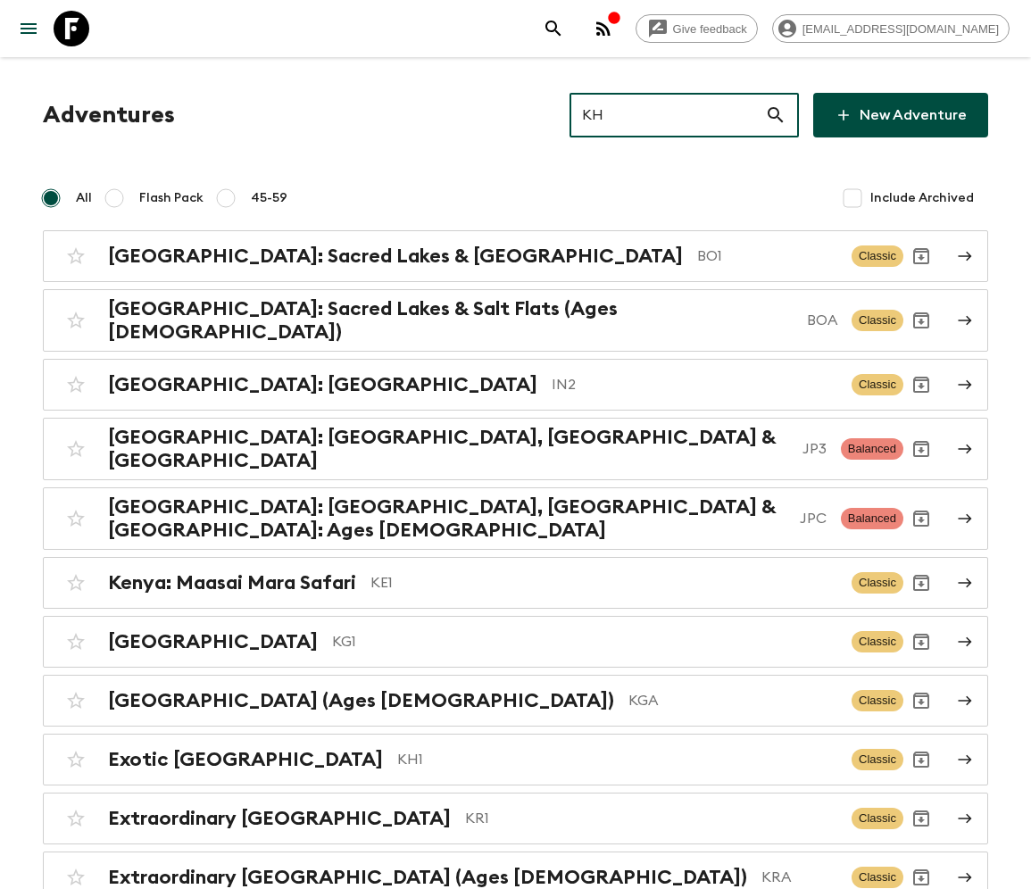
type input "KH1"
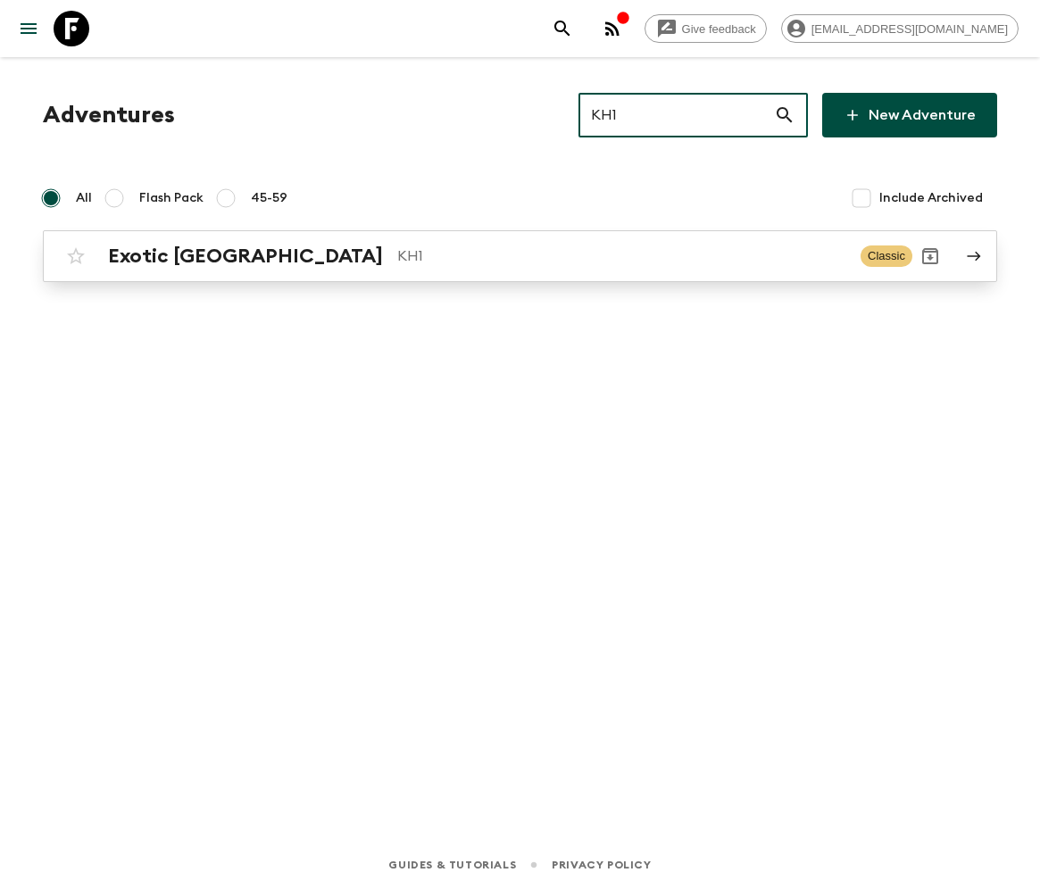
click at [187, 254] on h2 "Exotic [GEOGRAPHIC_DATA]" at bounding box center [245, 256] width 275 height 23
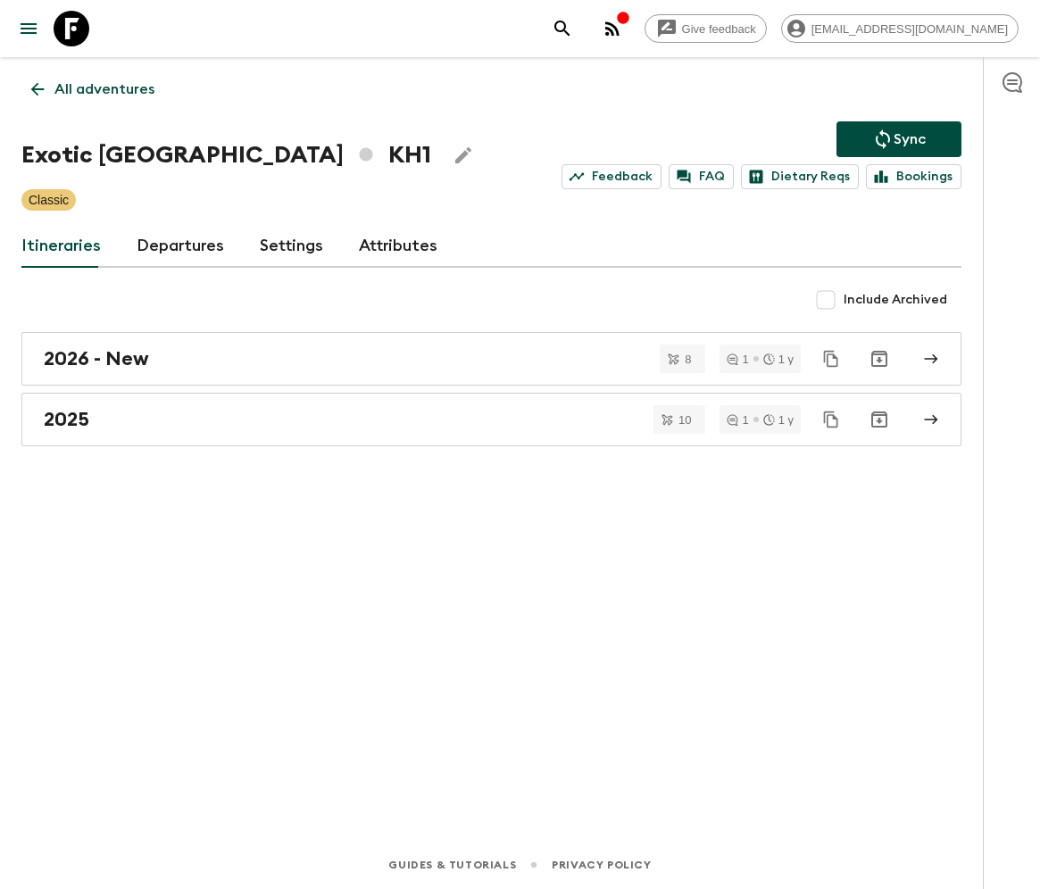
click at [177, 245] on link "Departures" at bounding box center [180, 246] width 87 height 43
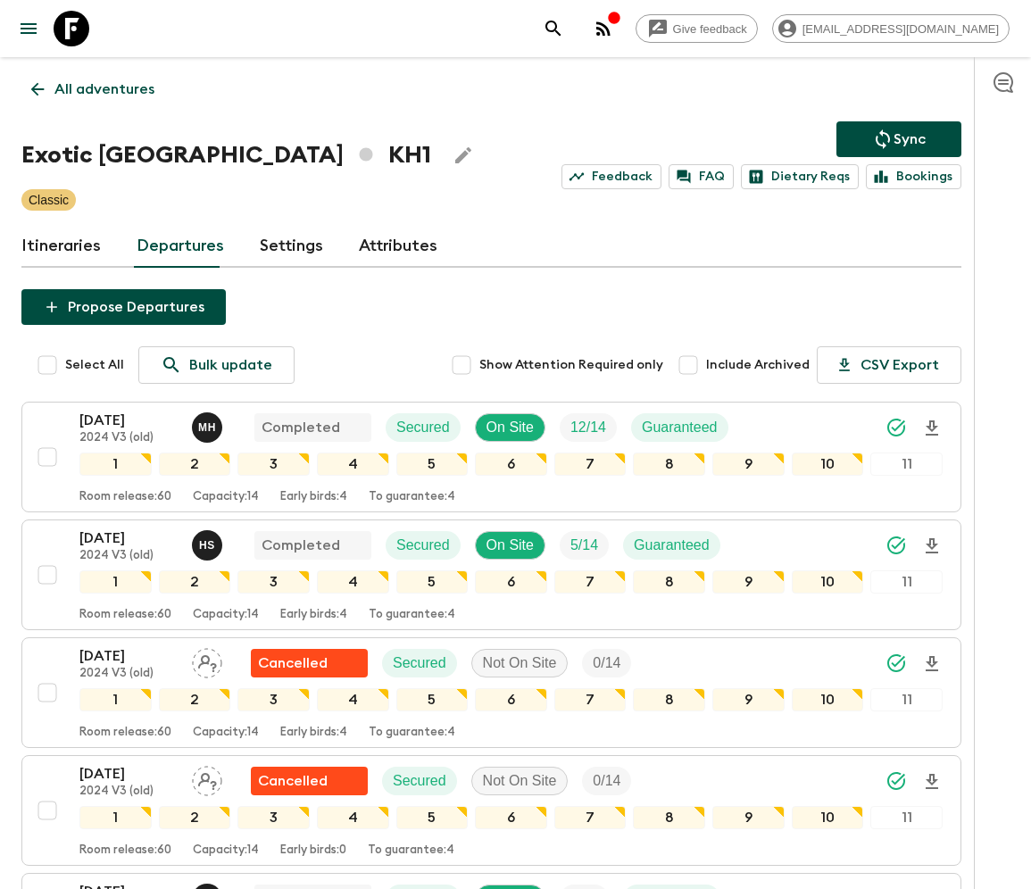
scroll to position [1953, 0]
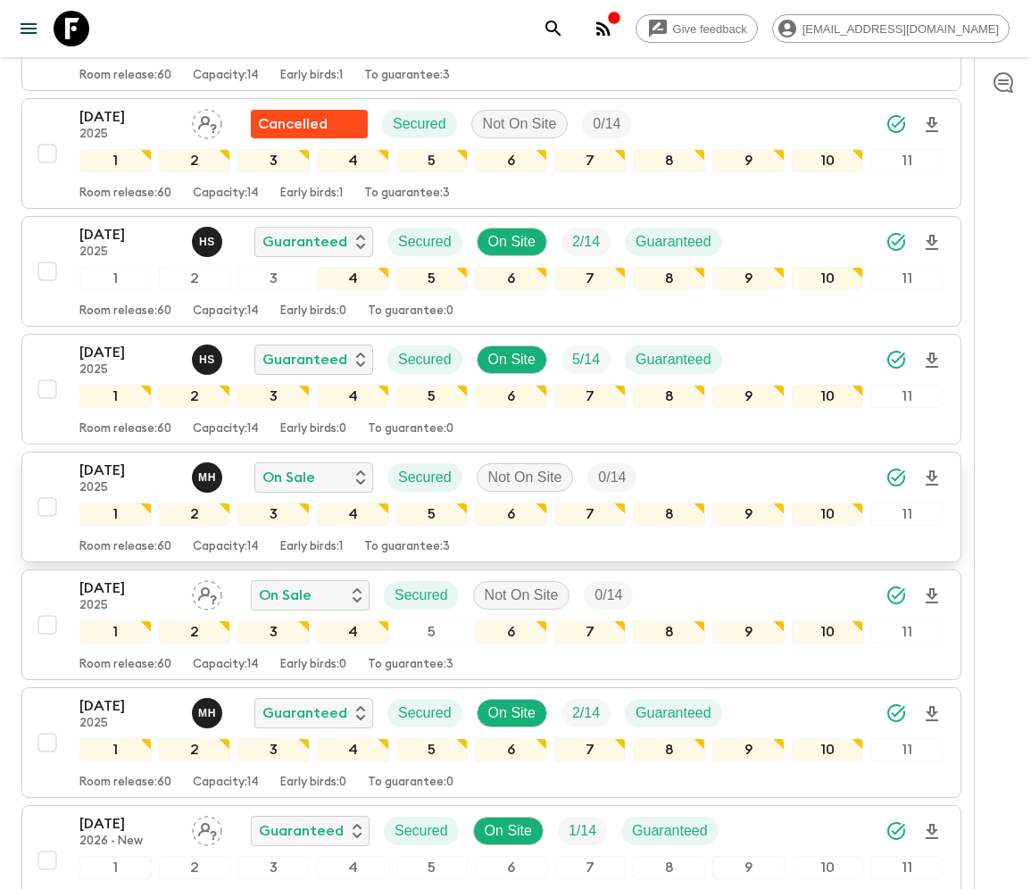
click at [46, 489] on input "checkbox" at bounding box center [47, 507] width 36 height 36
checkbox input "true"
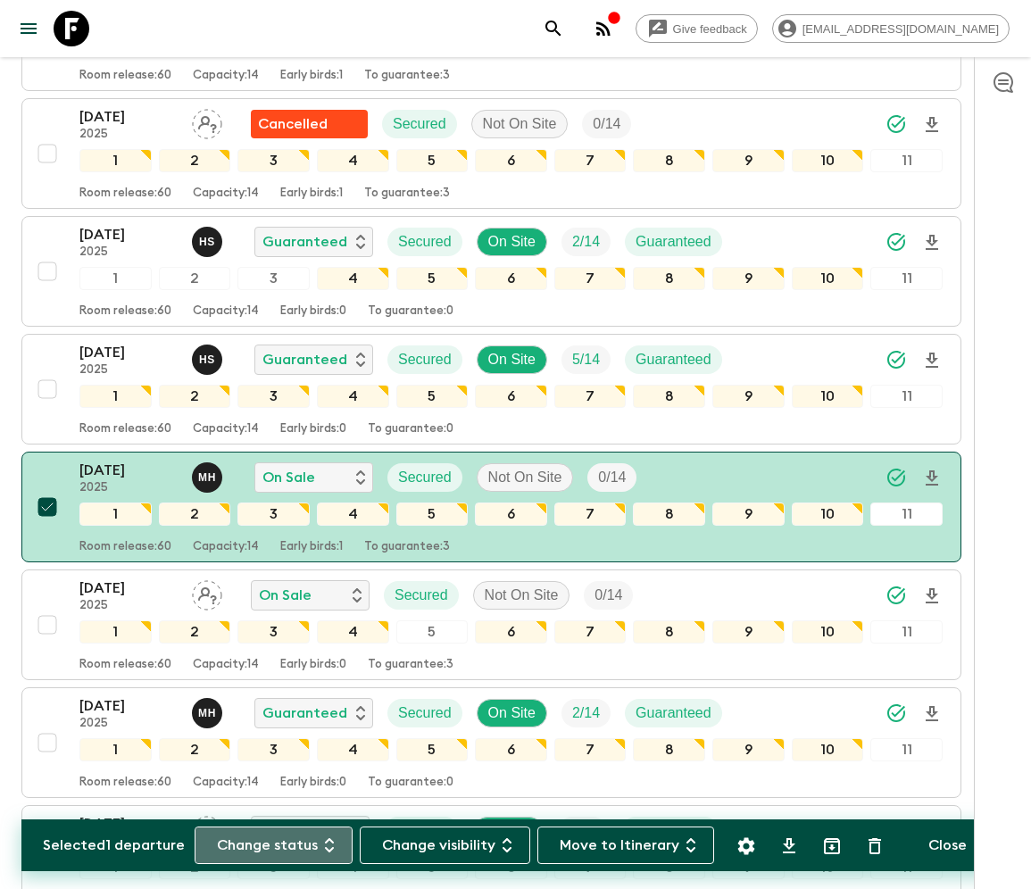
click at [284, 845] on button "Change status" at bounding box center [274, 845] width 158 height 37
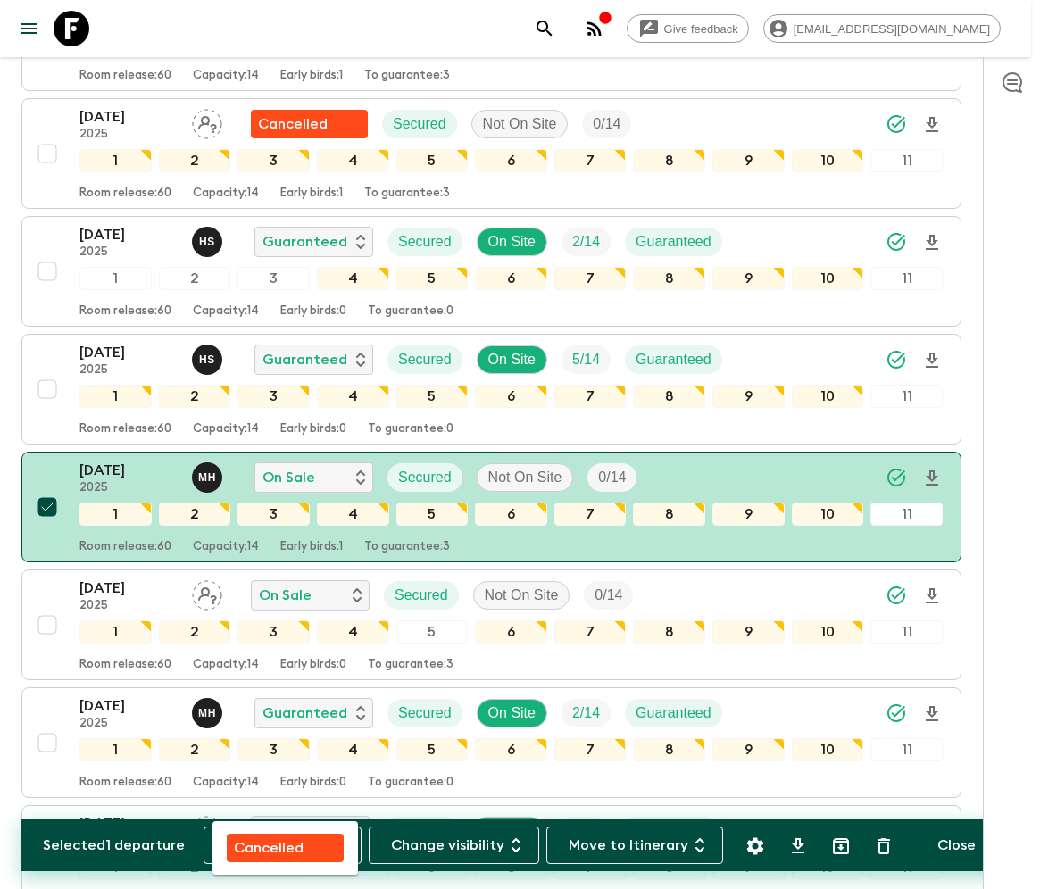
click at [284, 845] on p "Cancelled" at bounding box center [269, 847] width 70 height 21
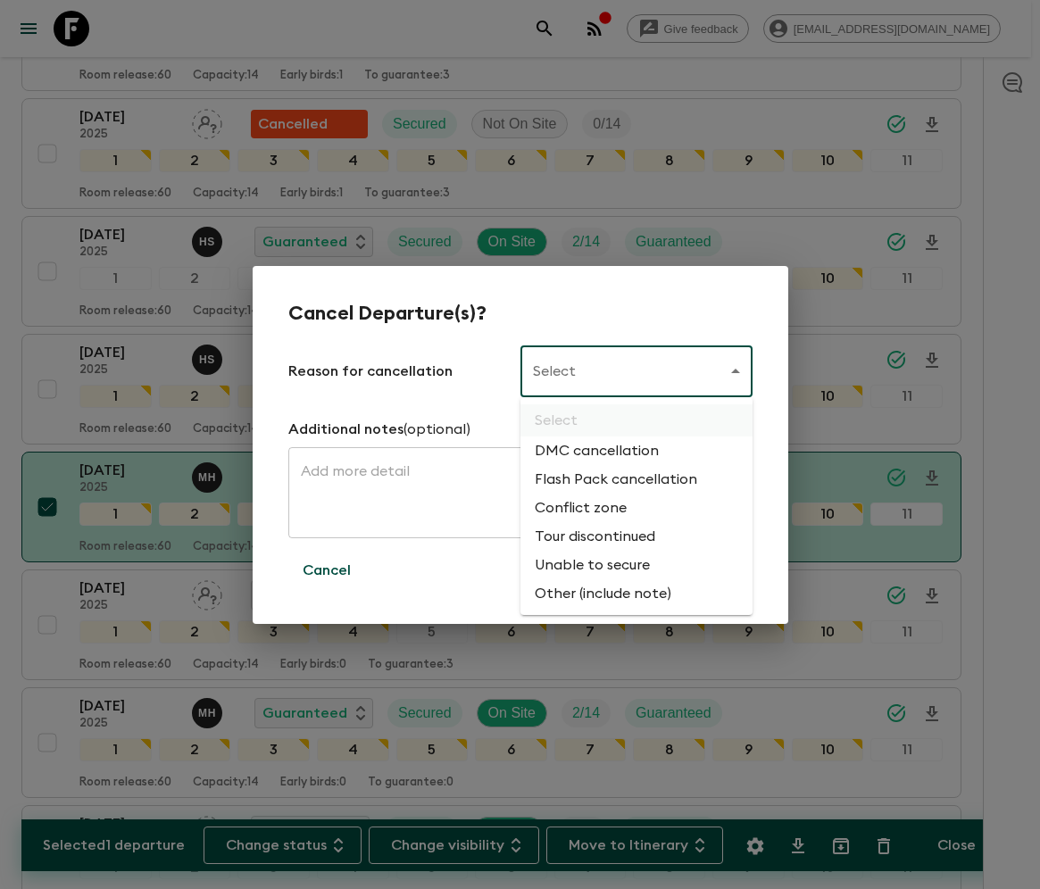
click at [612, 480] on li "Flash Pack cancellation" at bounding box center [636, 479] width 232 height 29
type input "FLASHPACK_CANCELLATION"
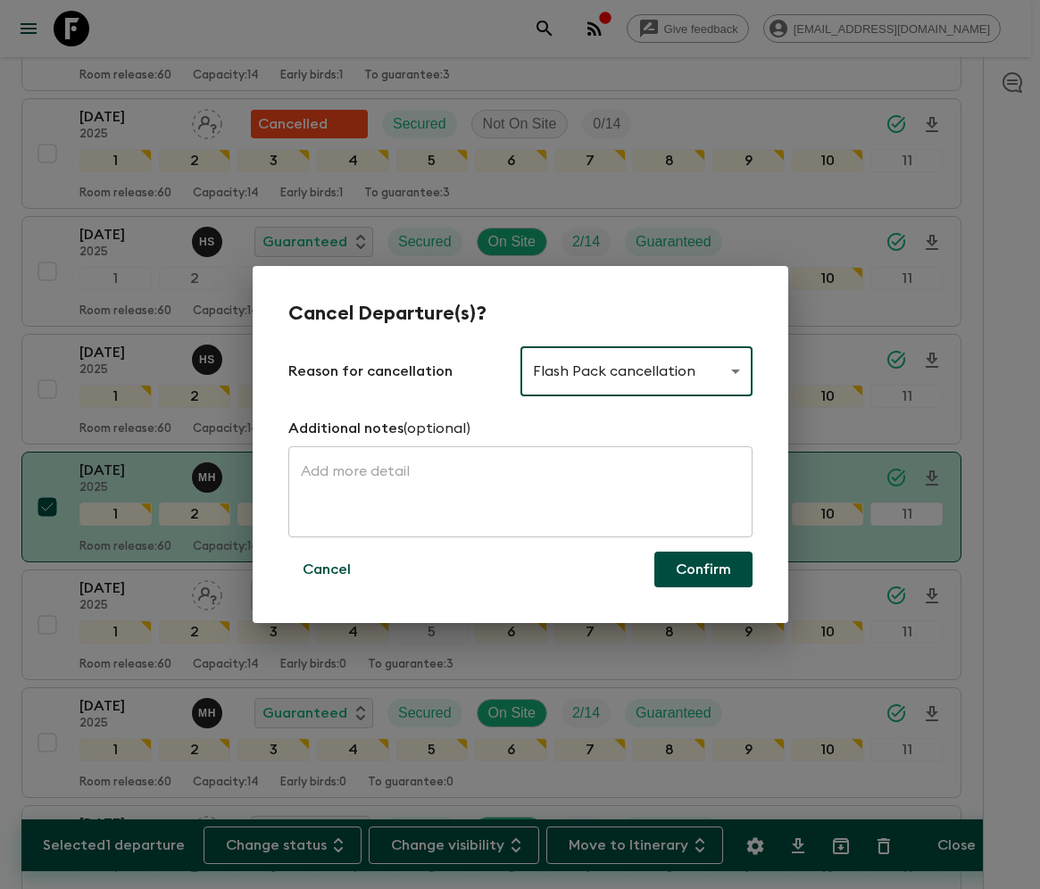
click at [702, 570] on button "Confirm" at bounding box center [703, 570] width 98 height 36
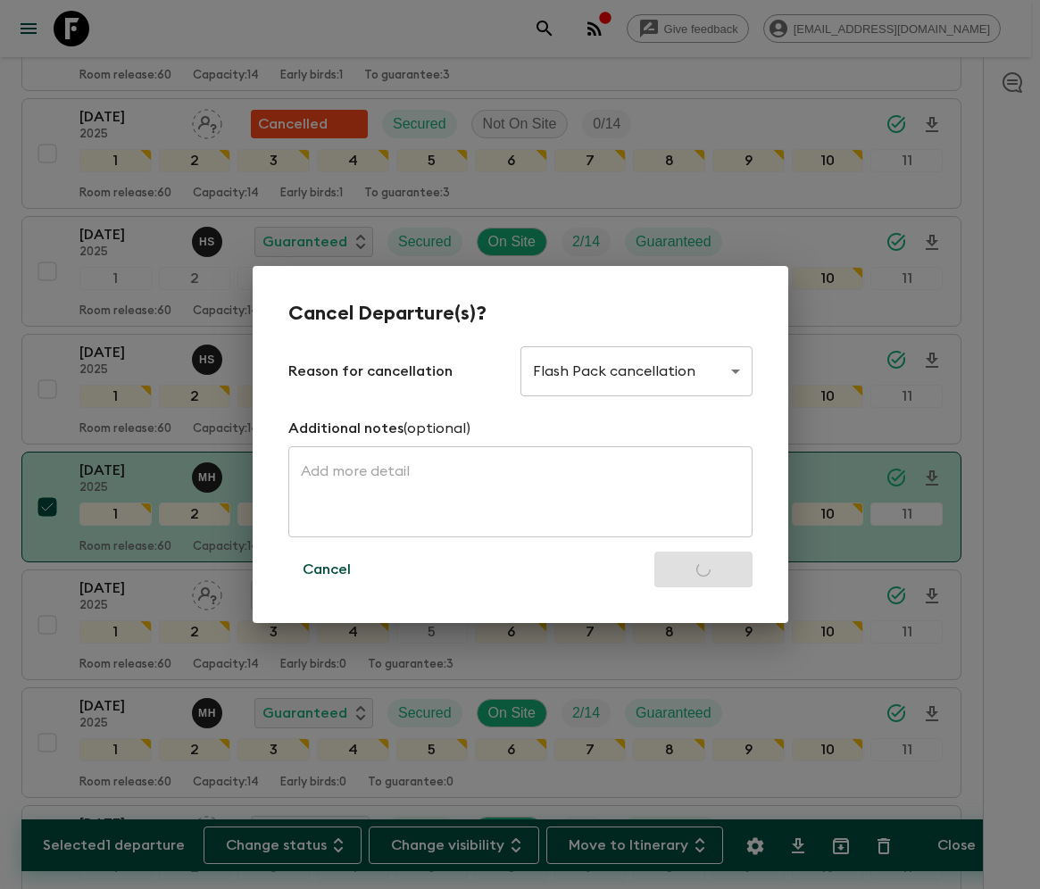
checkbox input "false"
